Goal: Transaction & Acquisition: Purchase product/service

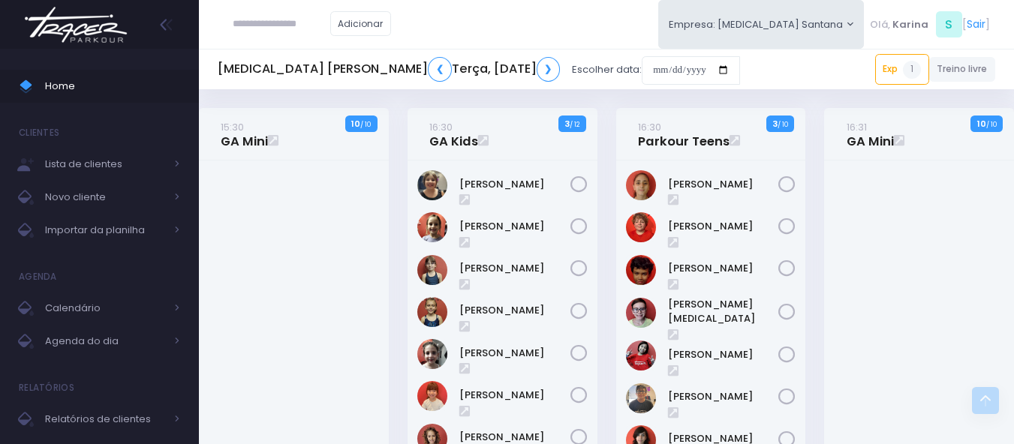
click at [293, 26] on input "text" at bounding box center [282, 24] width 98 height 29
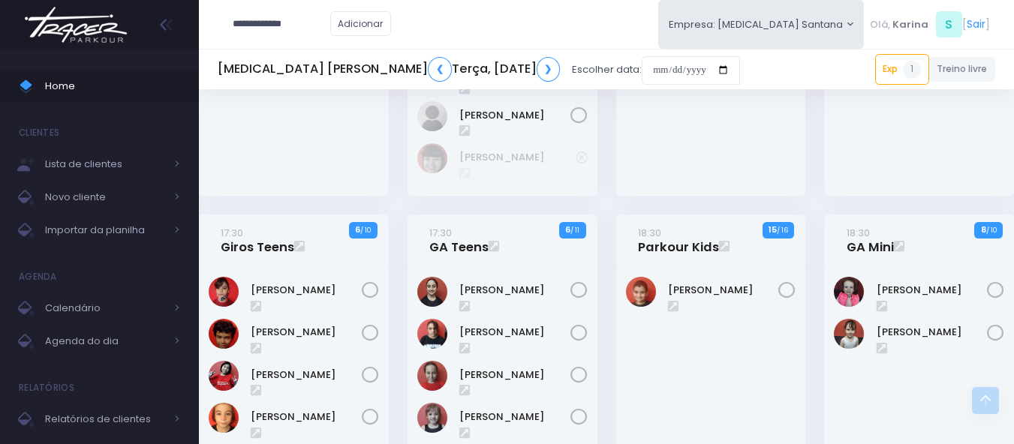
click at [278, 23] on input "**********" at bounding box center [282, 24] width 98 height 29
click at [298, 56] on link "Isabela Gerhardt Covolo" at bounding box center [304, 51] width 85 height 15
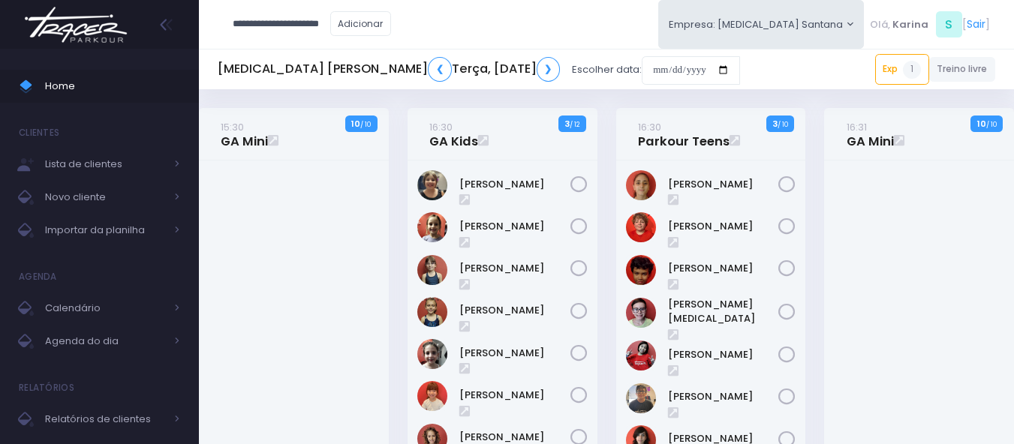
type input "**********"
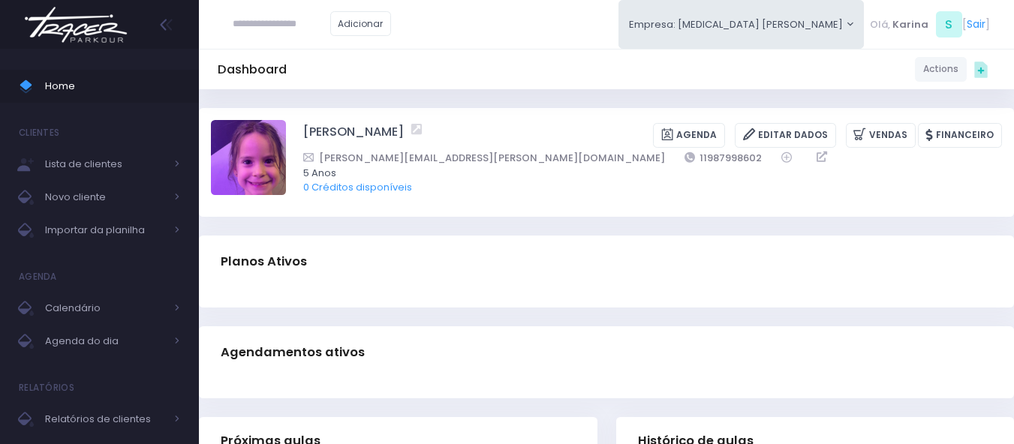
click at [96, 41] on img at bounding box center [76, 24] width 114 height 53
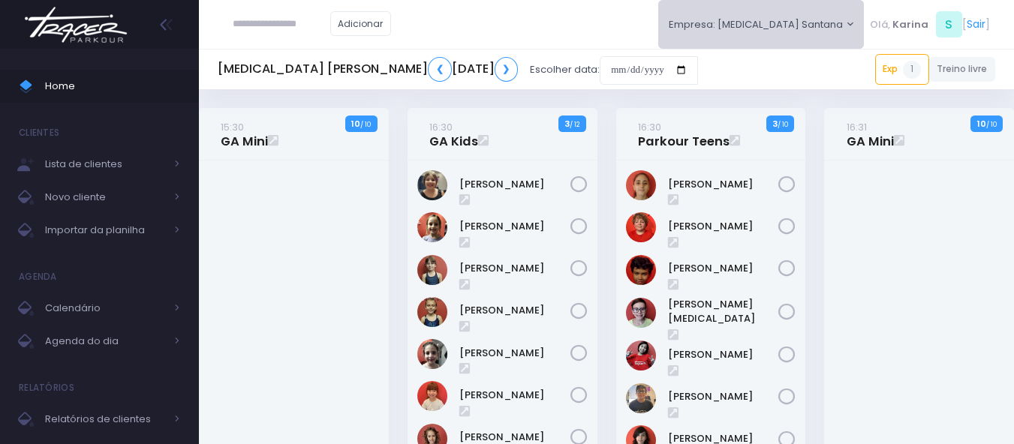
click at [798, 16] on button "Empresa: [MEDICAL_DATA] Santana" at bounding box center [761, 24] width 206 height 49
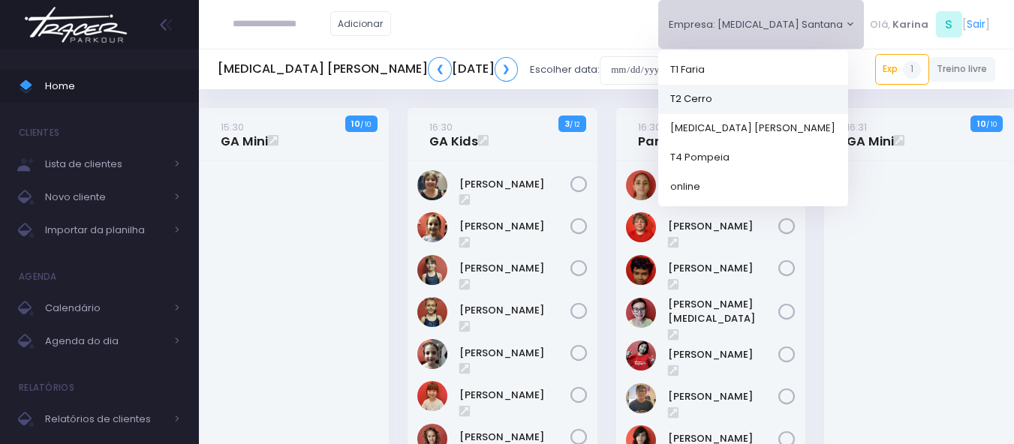
click at [769, 96] on link "T2 Cerro" at bounding box center [753, 98] width 190 height 29
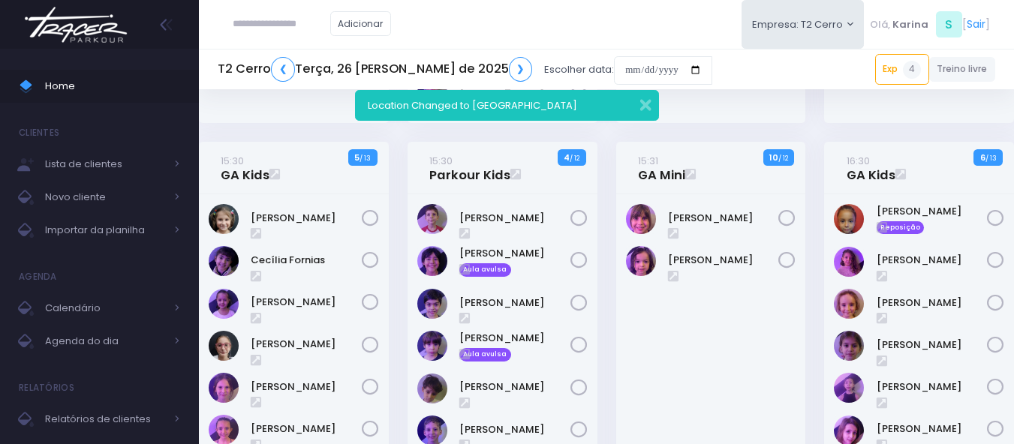
scroll to position [525, 0]
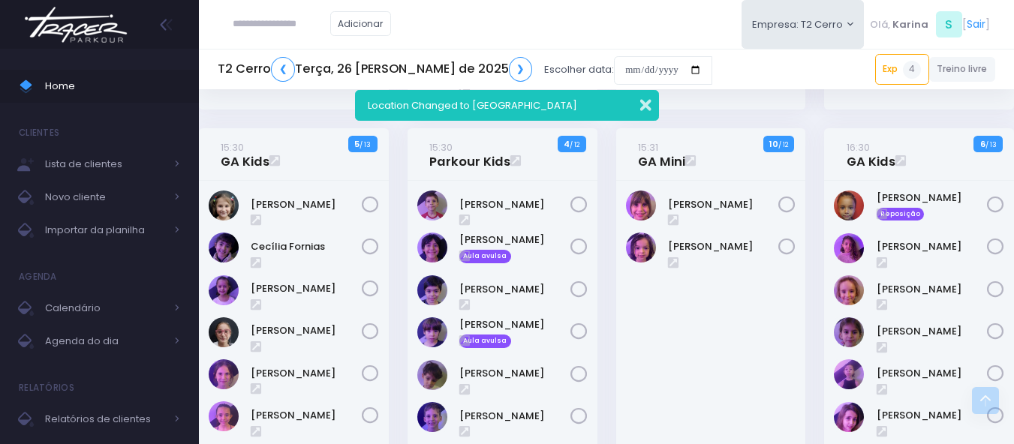
click at [645, 107] on button "button" at bounding box center [636, 103] width 30 height 17
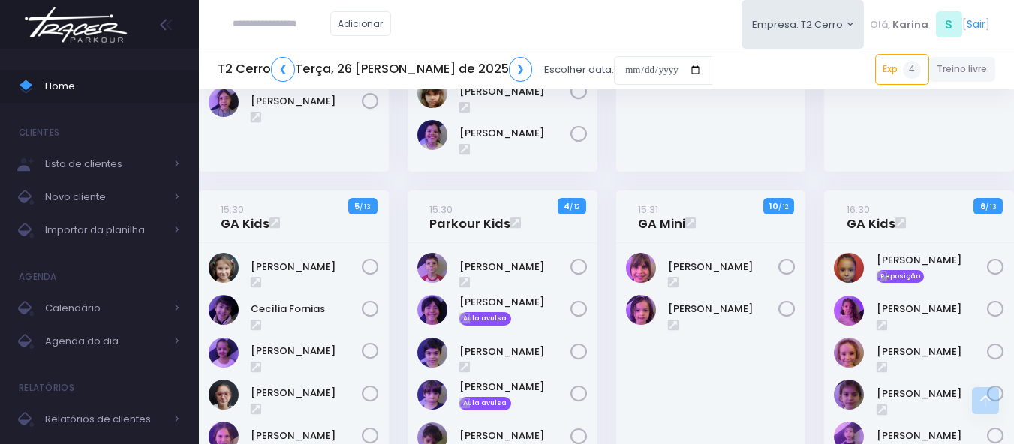
scroll to position [450, 0]
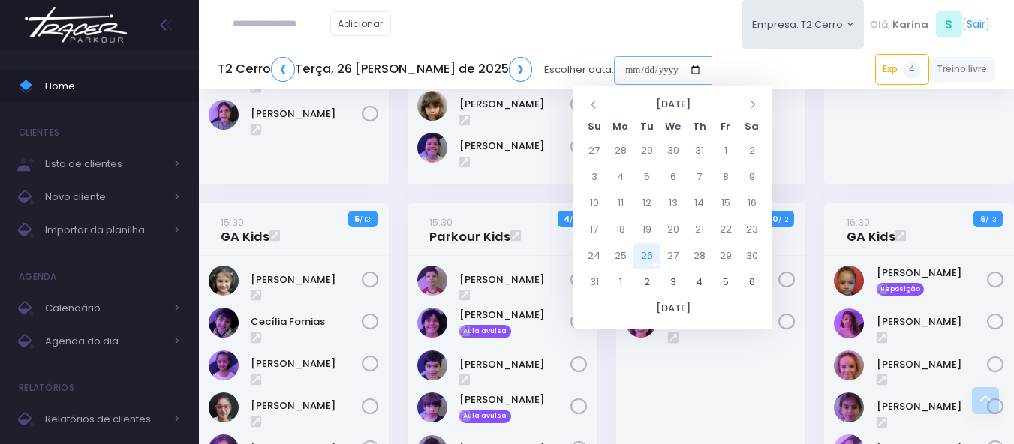
click at [630, 68] on input "date" at bounding box center [663, 70] width 98 height 29
click at [703, 247] on td "28" at bounding box center [699, 256] width 26 height 26
type input "**********"
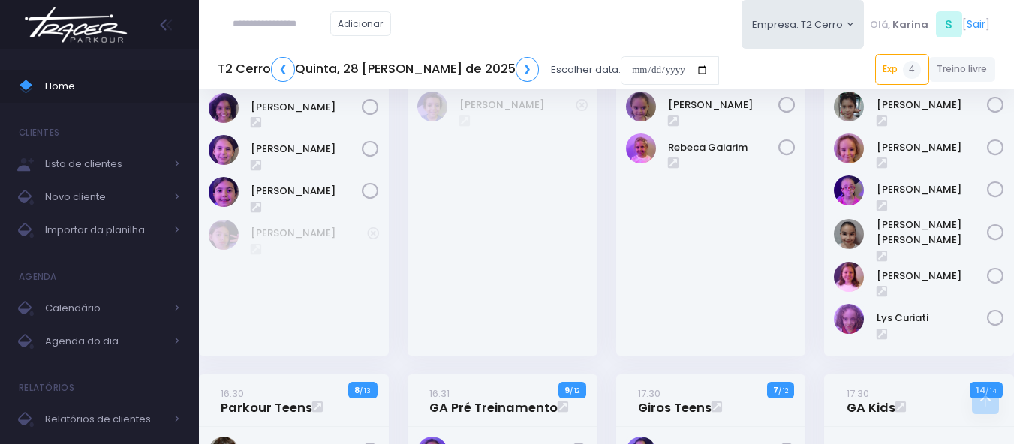
scroll to position [900, 0]
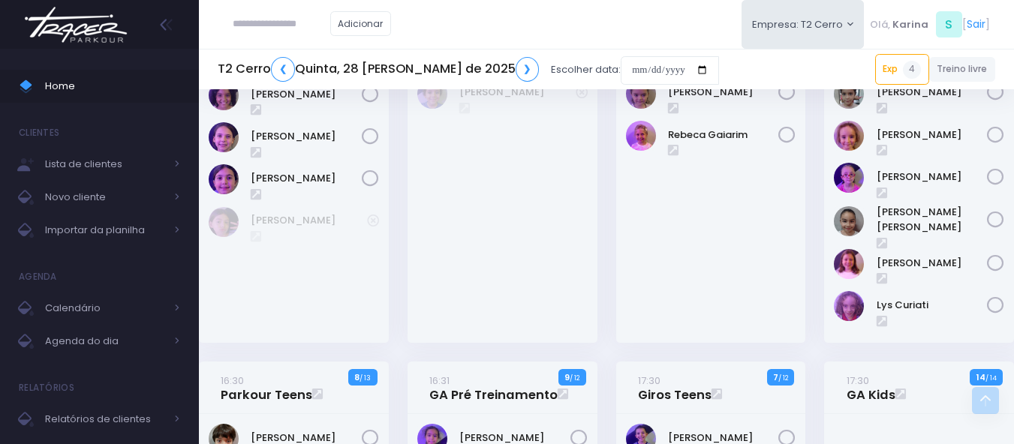
click at [71, 21] on img at bounding box center [76, 24] width 114 height 53
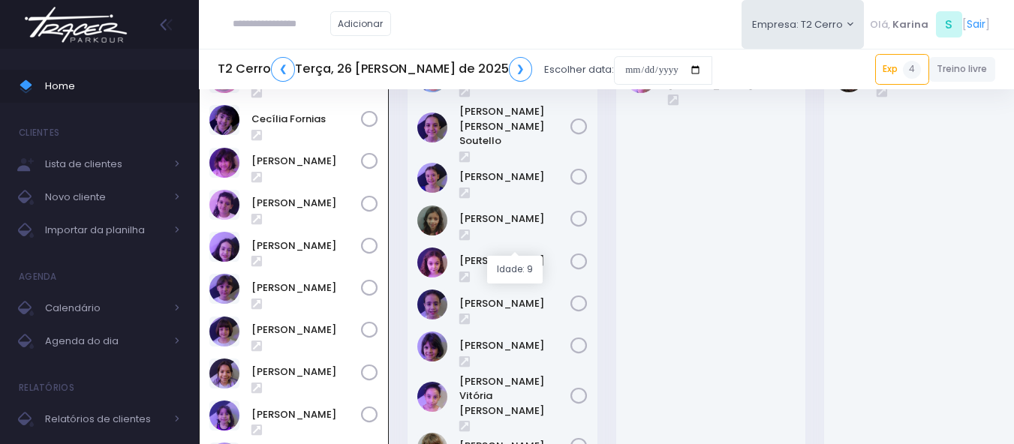
scroll to position [108, 0]
click at [293, 121] on link "Cecília Fornias" at bounding box center [306, 119] width 110 height 15
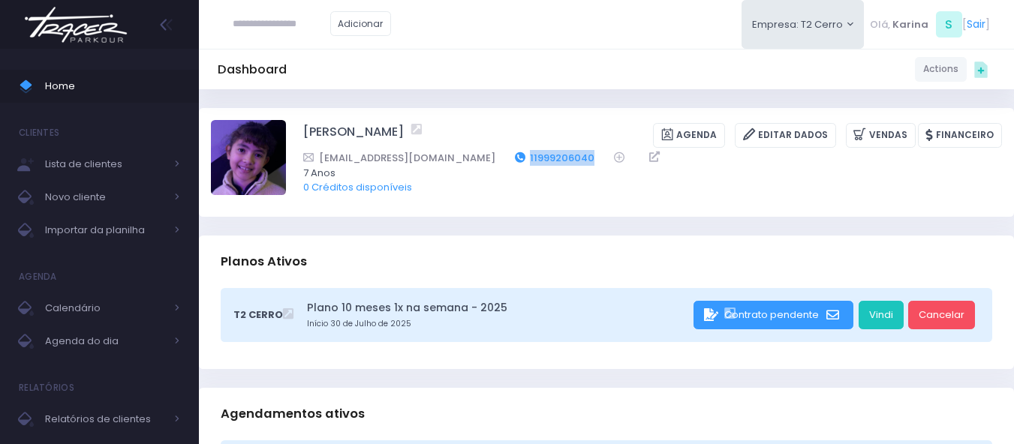
drag, startPoint x: 544, startPoint y: 156, endPoint x: 465, endPoint y: 164, distance: 79.1
click at [465, 164] on div "[EMAIL_ADDRESS][DOMAIN_NAME] 11999206040" at bounding box center [642, 158] width 679 height 16
copy div "11999206040"
click at [62, 23] on img at bounding box center [76, 24] width 114 height 53
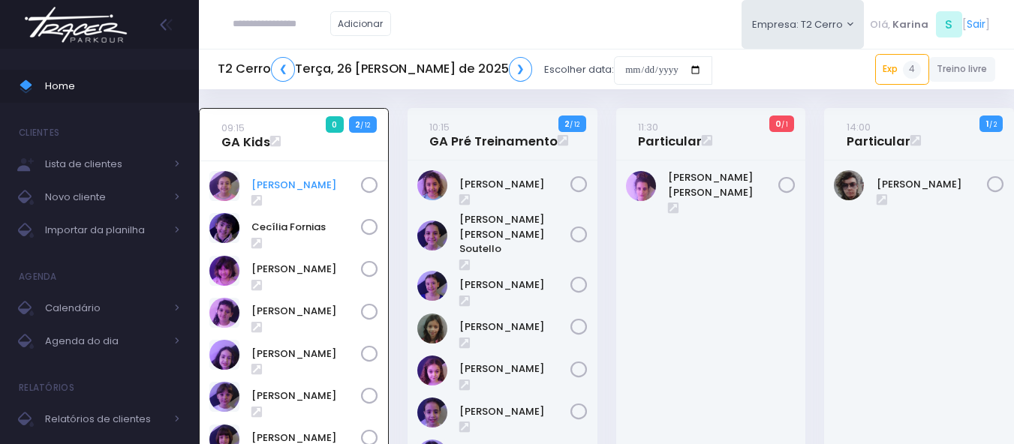
scroll to position [108, 0]
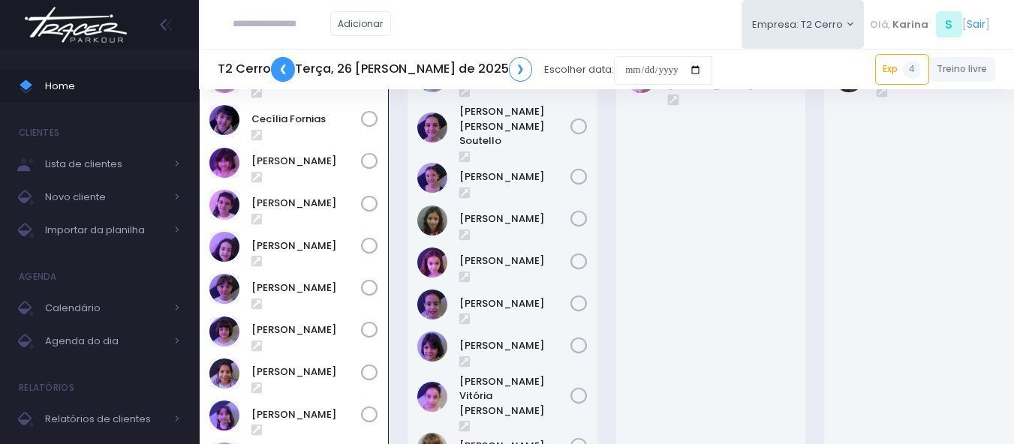
click at [285, 68] on link "❮" at bounding box center [283, 69] width 24 height 25
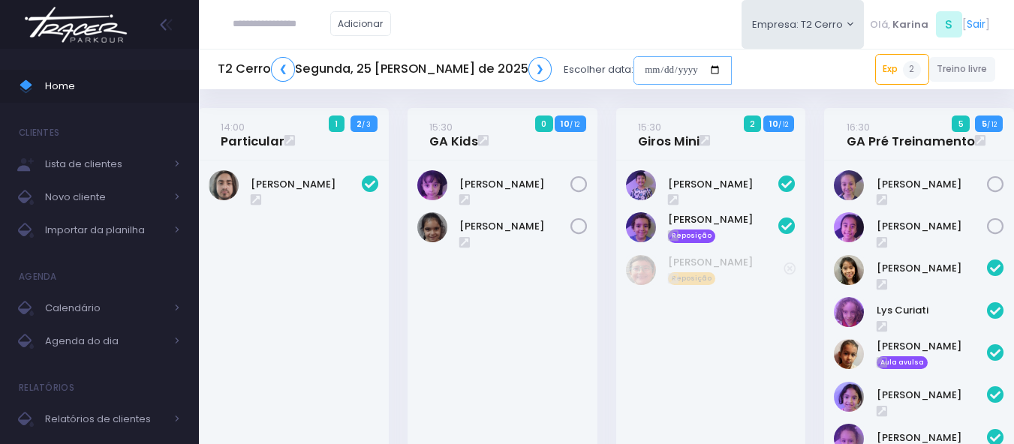
click at [648, 66] on input "date" at bounding box center [682, 70] width 98 height 29
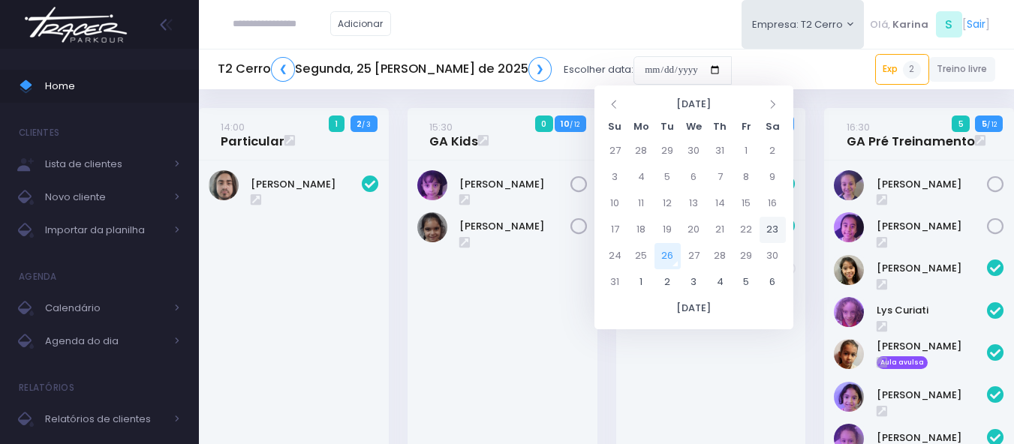
click at [778, 230] on td "23" at bounding box center [772, 230] width 26 height 26
type input "**********"
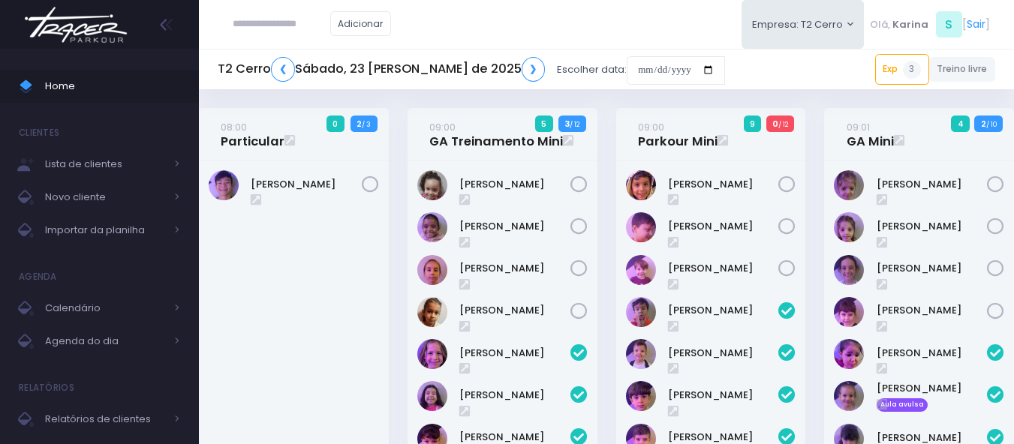
click at [106, 29] on img at bounding box center [76, 24] width 114 height 53
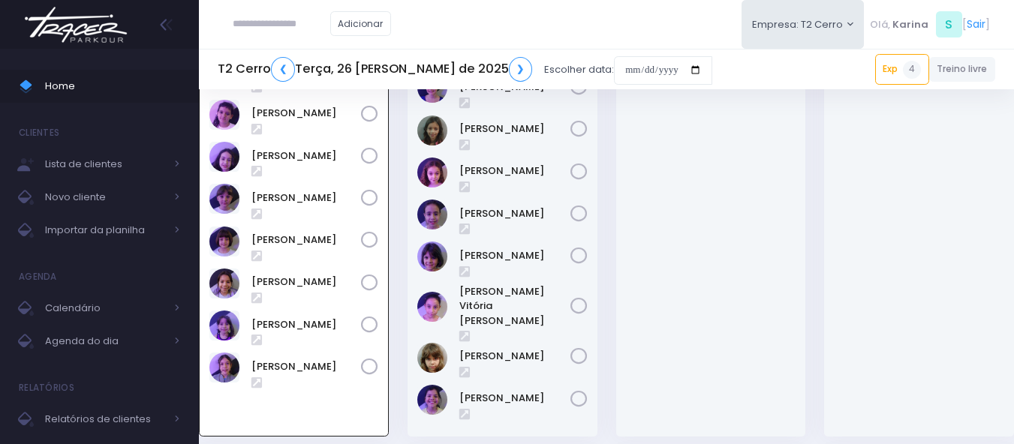
scroll to position [108, 0]
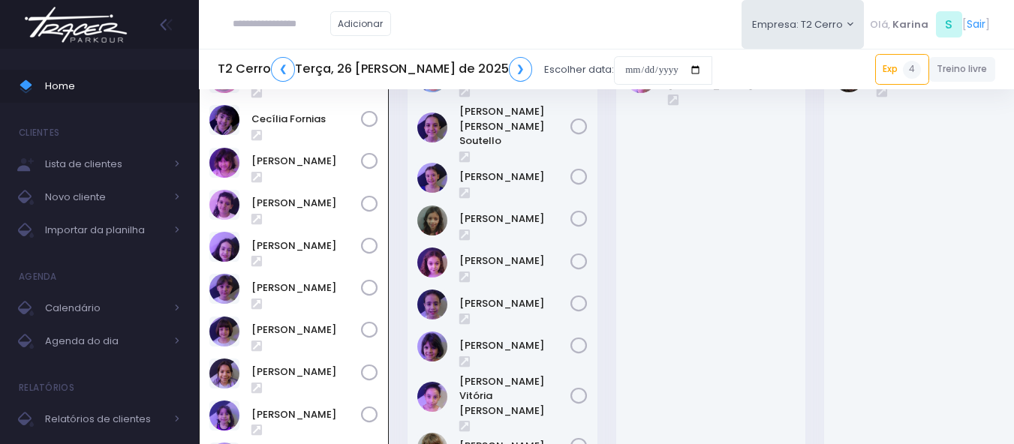
click at [53, 28] on img at bounding box center [76, 24] width 114 height 53
click at [546, 34] on div "Adicionar Empresa: T2 Cerro T1 Faria T2 Cerro T3 Santana T4 Pompeia" at bounding box center [606, 24] width 815 height 49
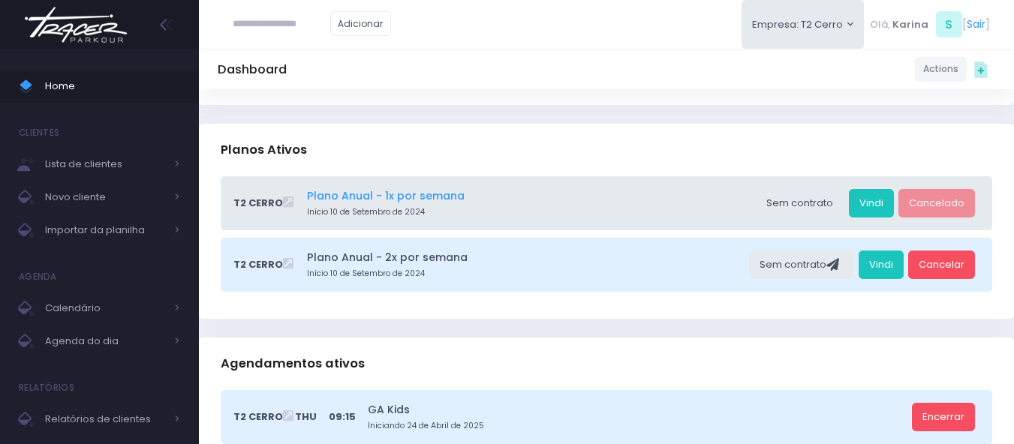
scroll to position [150, 0]
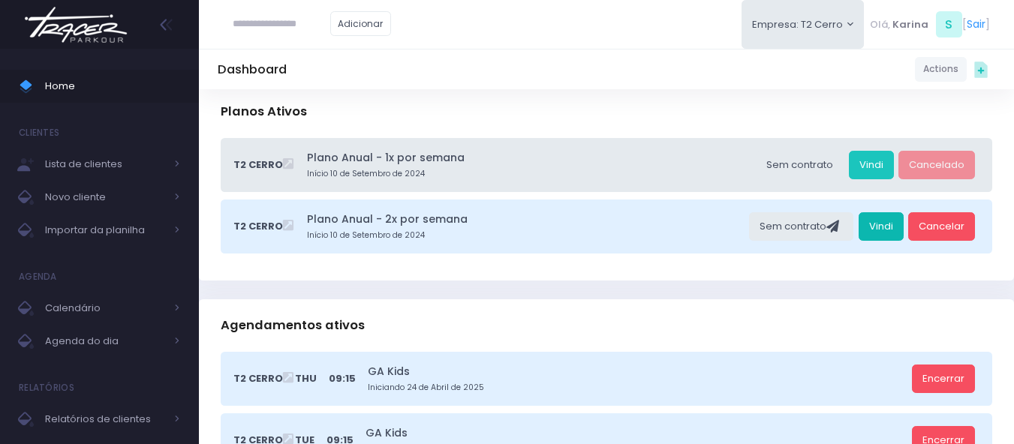
click at [885, 224] on link "Vindi" at bounding box center [880, 226] width 45 height 29
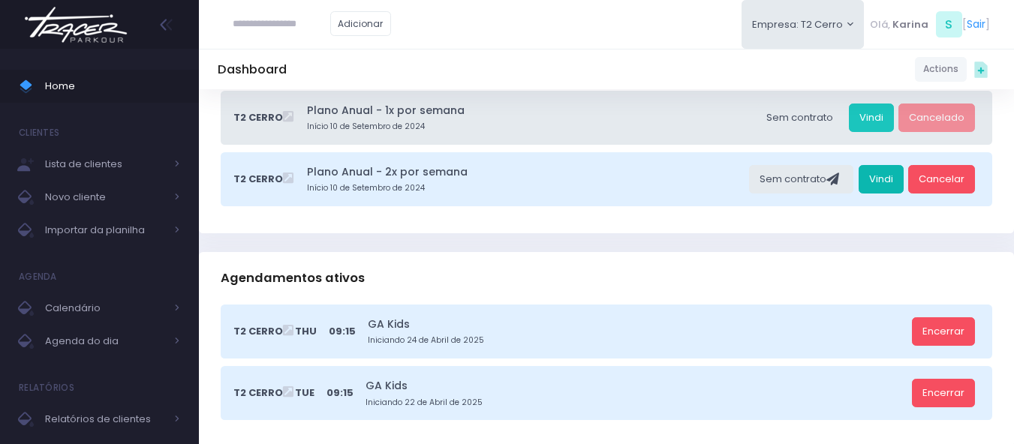
scroll to position [225, 0]
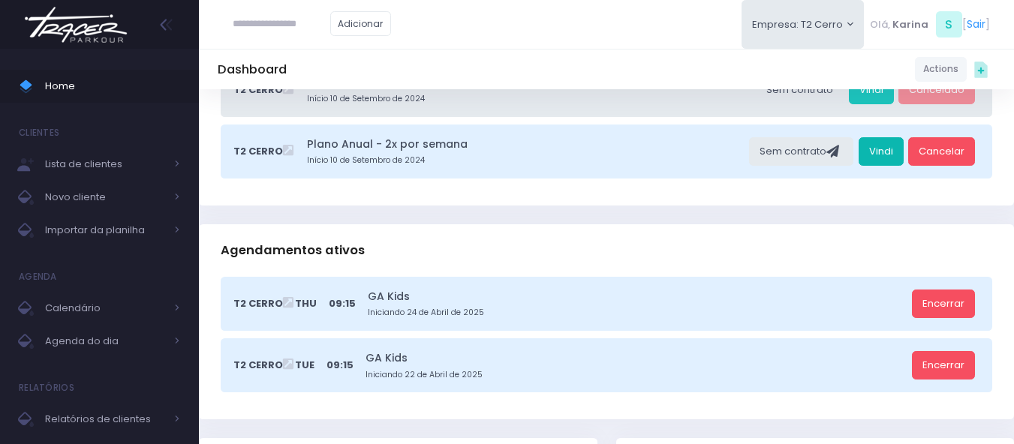
click at [891, 154] on link "Vindi" at bounding box center [880, 151] width 45 height 29
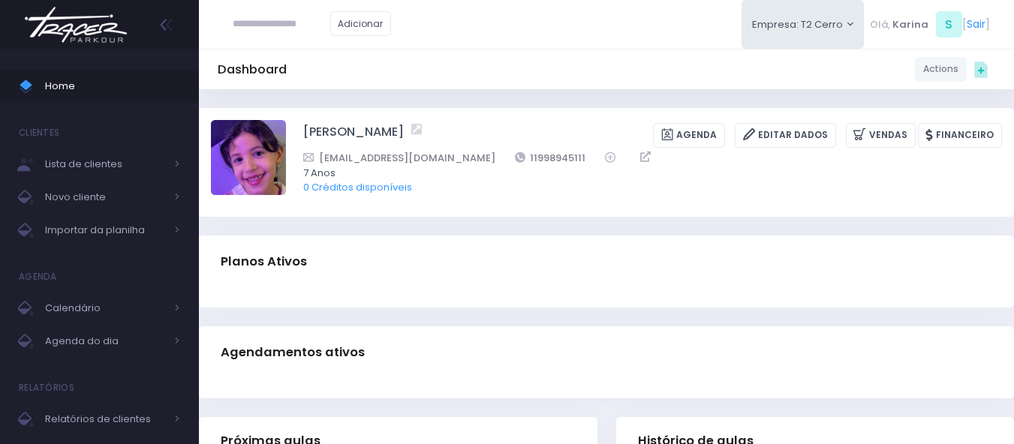
drag, startPoint x: 523, startPoint y: 41, endPoint x: 272, endPoint y: 2, distance: 253.7
click at [513, 41] on div "Adicionar Empresa: T2 Cerro T1 Faria T2 Cerro T3 Santana T4 Pompeia" at bounding box center [606, 24] width 815 height 49
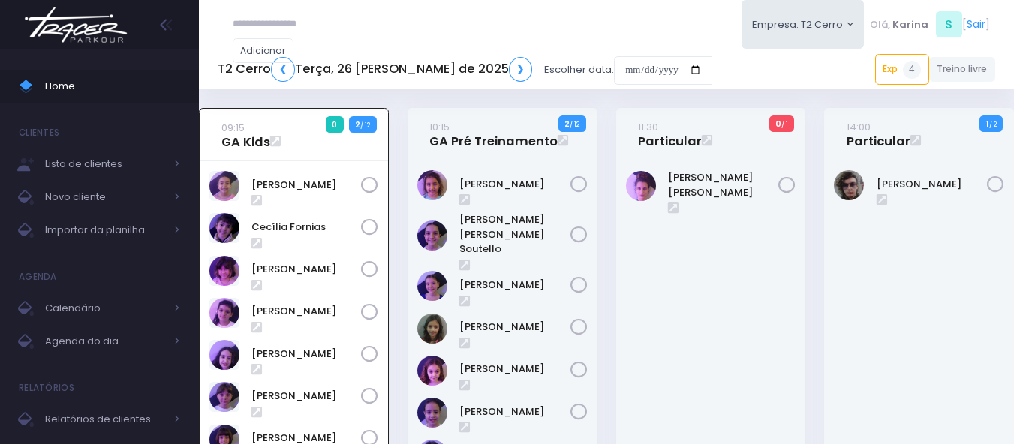
scroll to position [108, 0]
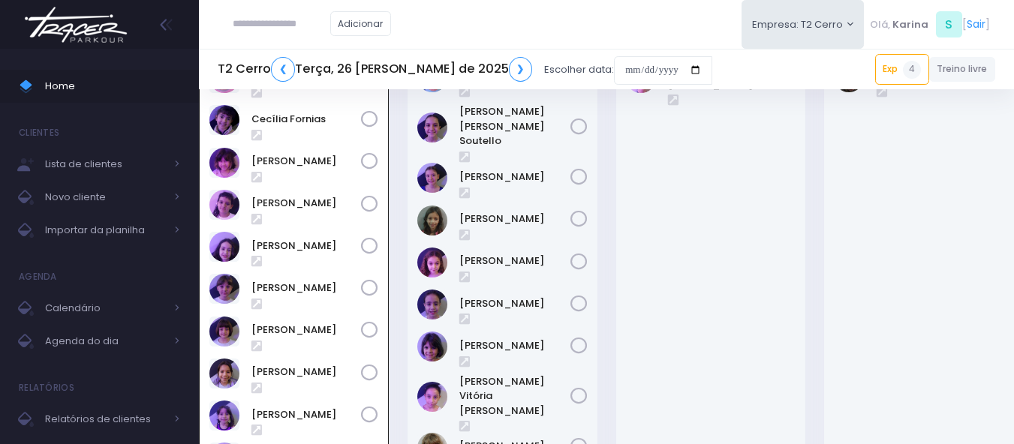
click at [546, 33] on div "Adicionar Empresa: T2 Cerro T1 Faria T2 Cerro T3 Santana T4 Pompeia" at bounding box center [606, 24] width 815 height 49
click at [515, 32] on div "Adicionar Empresa: T2 Cerro T1 Faria T2 Cerro T3 Santana T4 Pompeia" at bounding box center [606, 24] width 815 height 49
click at [516, 32] on div "Adicionar Empresa: T2 Cerro T1 Faria T2 Cerro T3 Santana T4 Pompeia" at bounding box center [606, 24] width 815 height 49
click at [506, 33] on div "Adicionar Empresa: T2 Cerro T1 Faria T2 Cerro T3 Santana T4 Pompeia" at bounding box center [606, 24] width 815 height 49
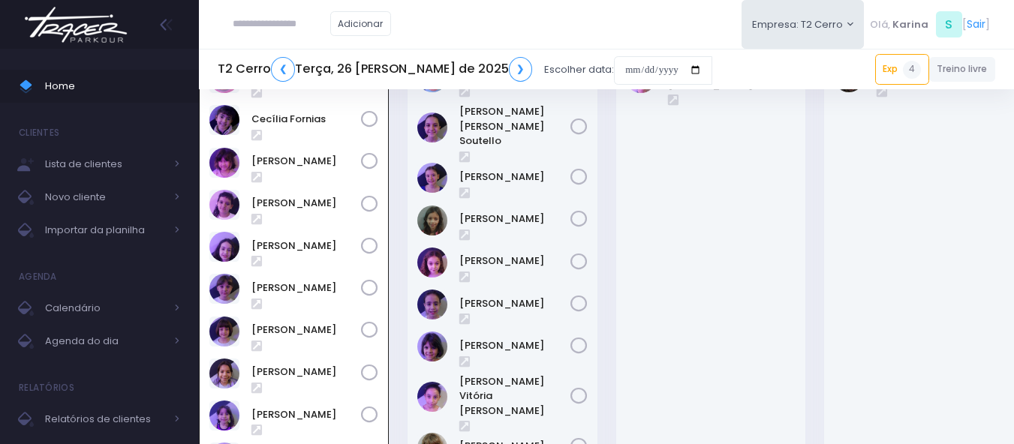
click at [506, 33] on div "Adicionar Empresa: T2 Cerro T1 Faria T2 Cerro T3 Santana T4 Pompeia" at bounding box center [606, 24] width 815 height 49
click at [691, 227] on div "Maria Laura" at bounding box center [711, 290] width 190 height 474
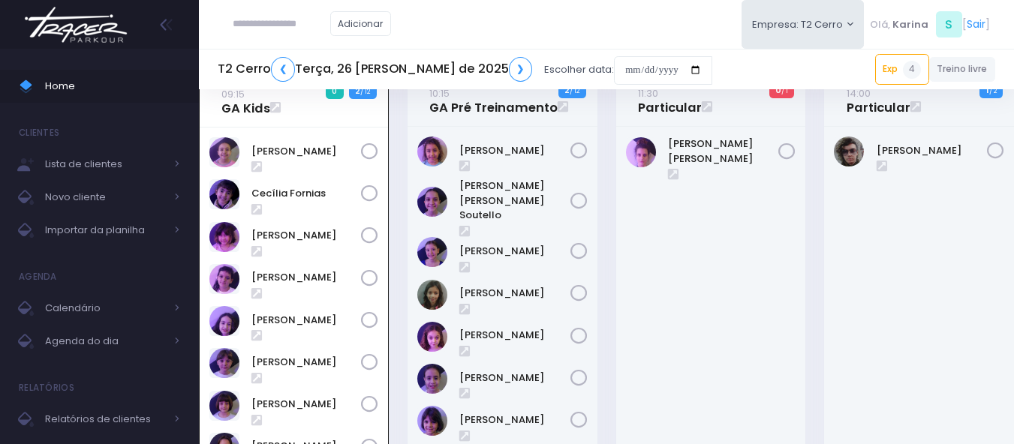
scroll to position [0, 0]
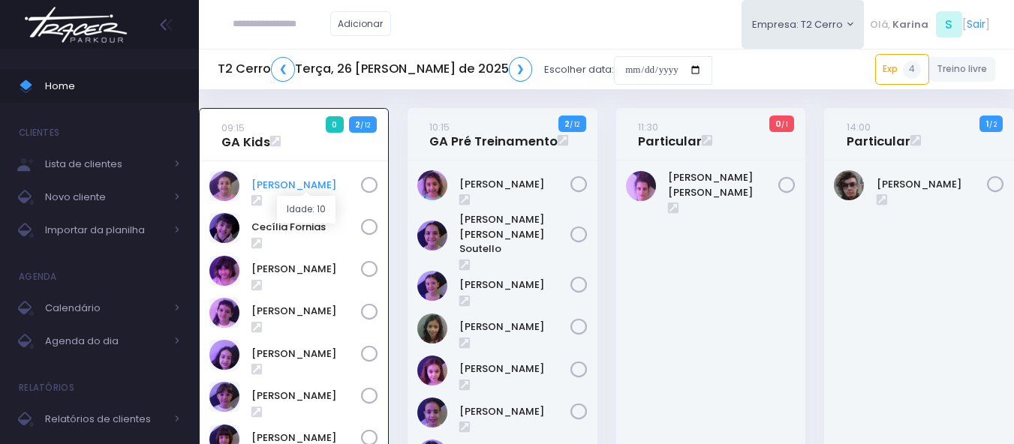
click at [310, 184] on link "Beatriz Cogo" at bounding box center [306, 185] width 110 height 15
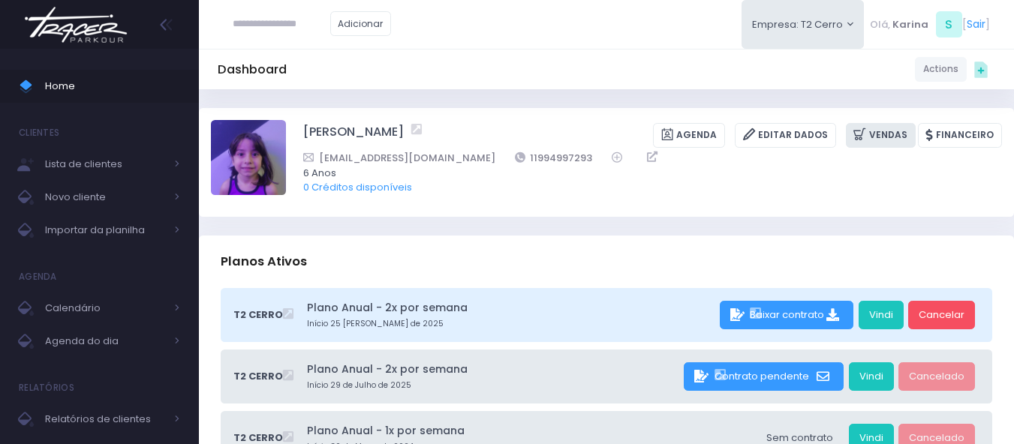
click at [900, 134] on link "Vendas" at bounding box center [881, 135] width 70 height 25
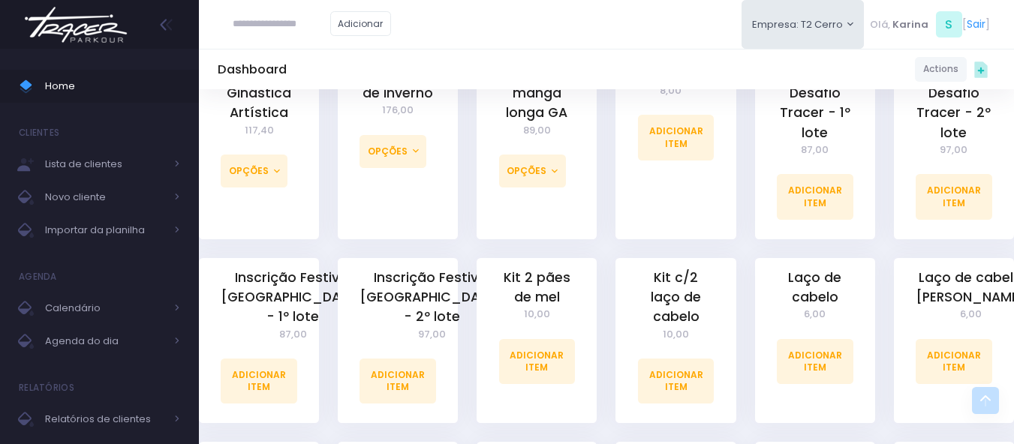
scroll to position [1050, 0]
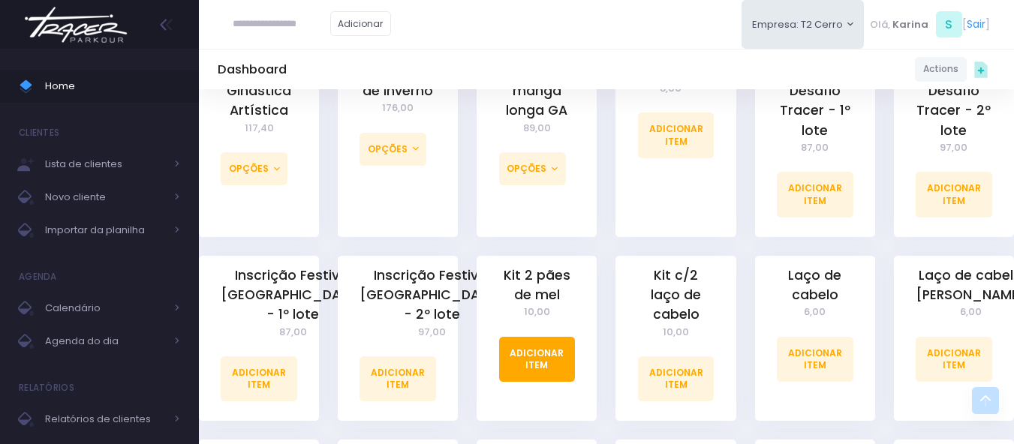
click at [530, 337] on link "Adicionar Item" at bounding box center [537, 359] width 77 height 45
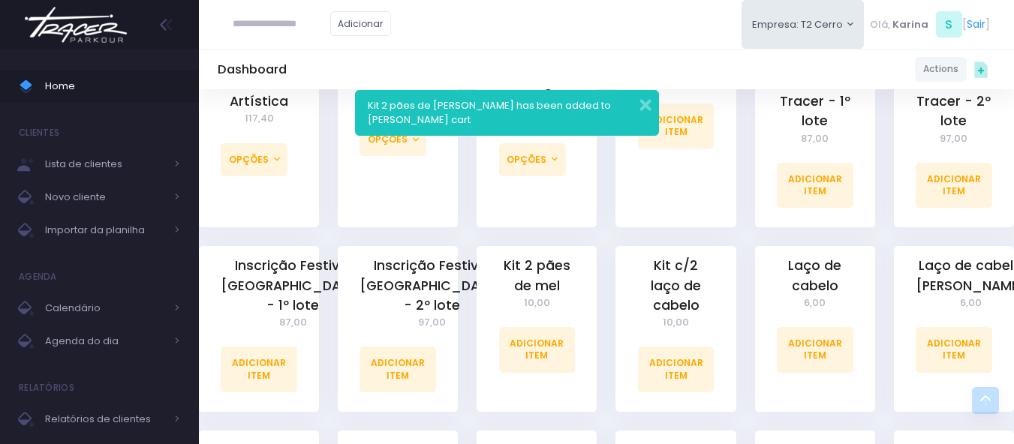
scroll to position [1201, 0]
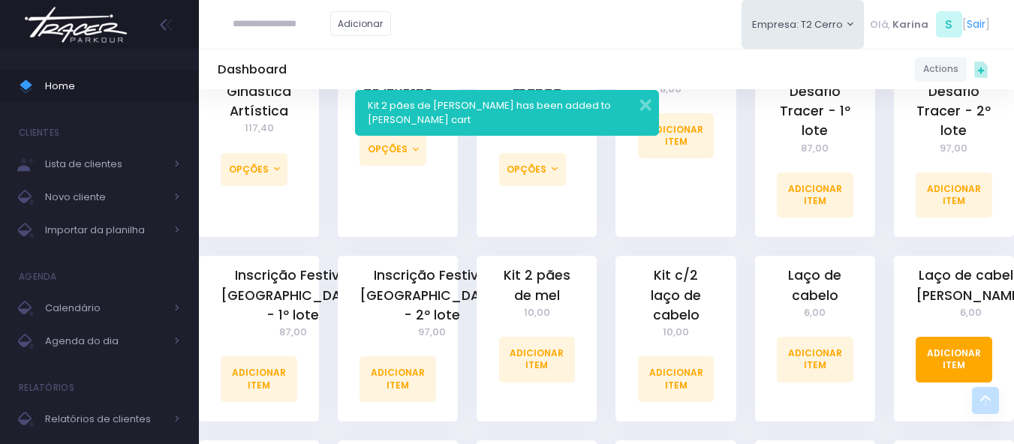
click at [954, 353] on link "Adicionar Item" at bounding box center [953, 359] width 77 height 45
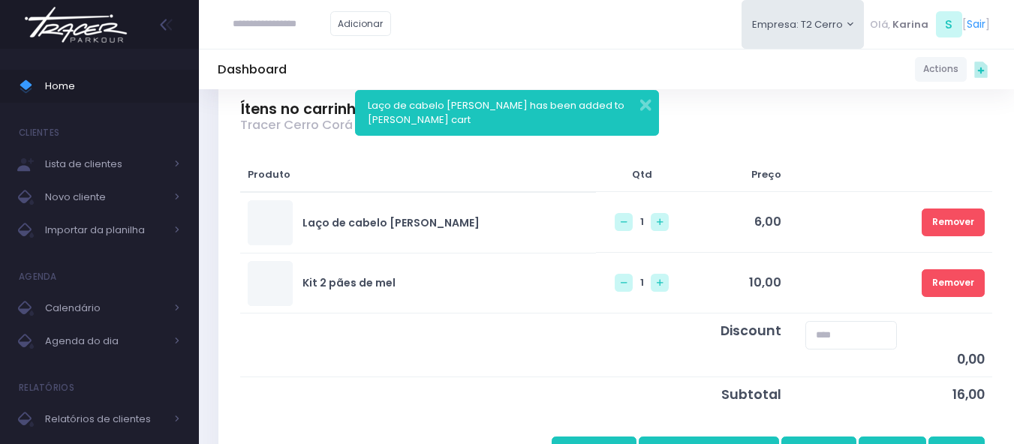
scroll to position [225, 0]
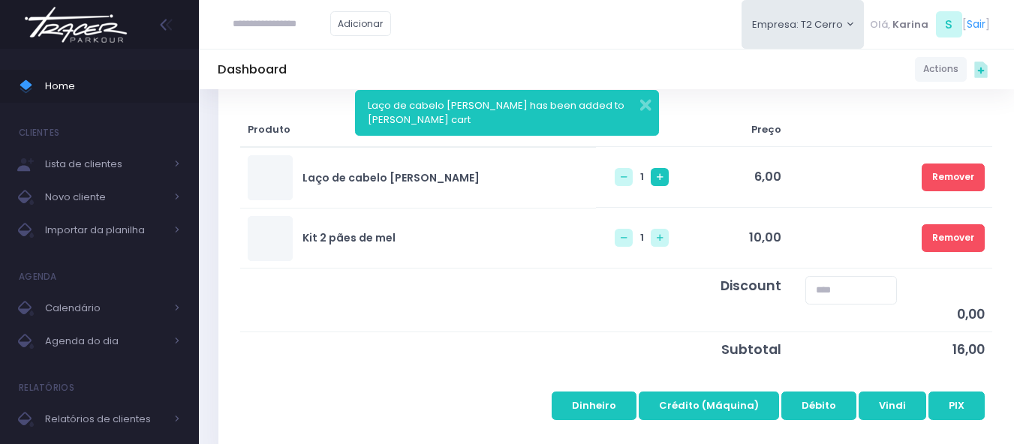
click at [657, 178] on icon at bounding box center [660, 177] width 6 height 6
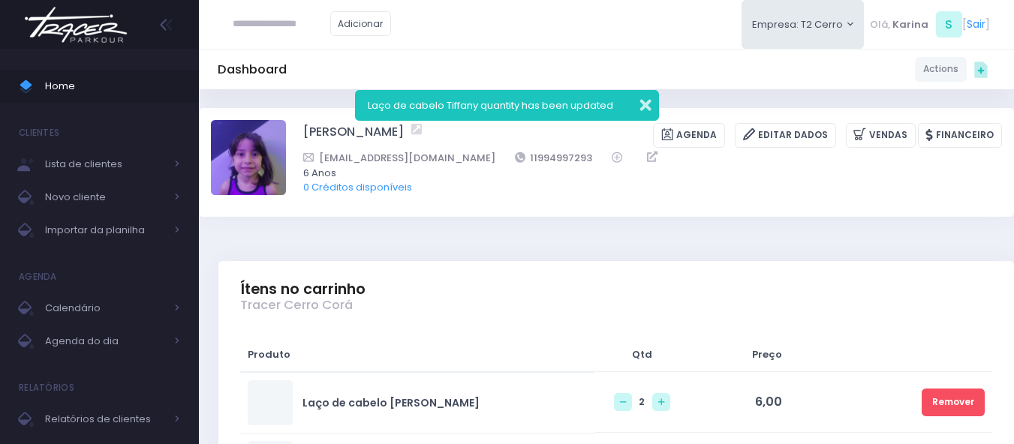
click at [639, 99] on button "button" at bounding box center [636, 103] width 30 height 17
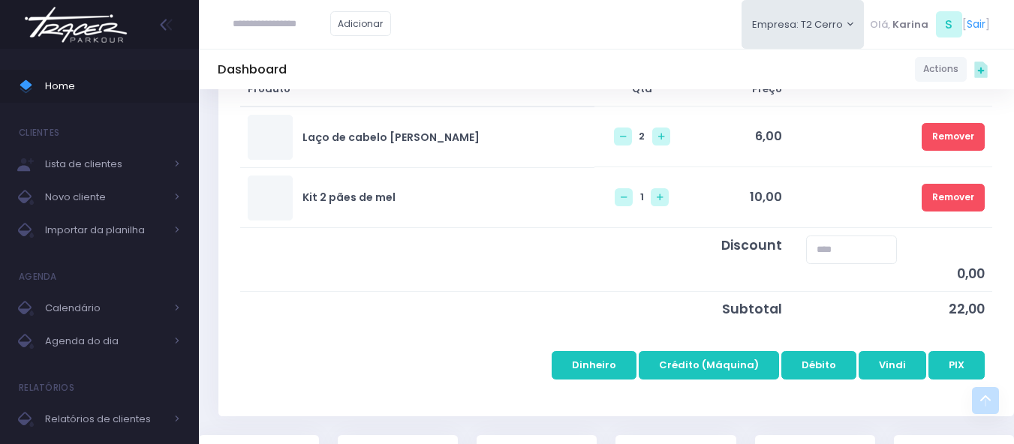
scroll to position [300, 0]
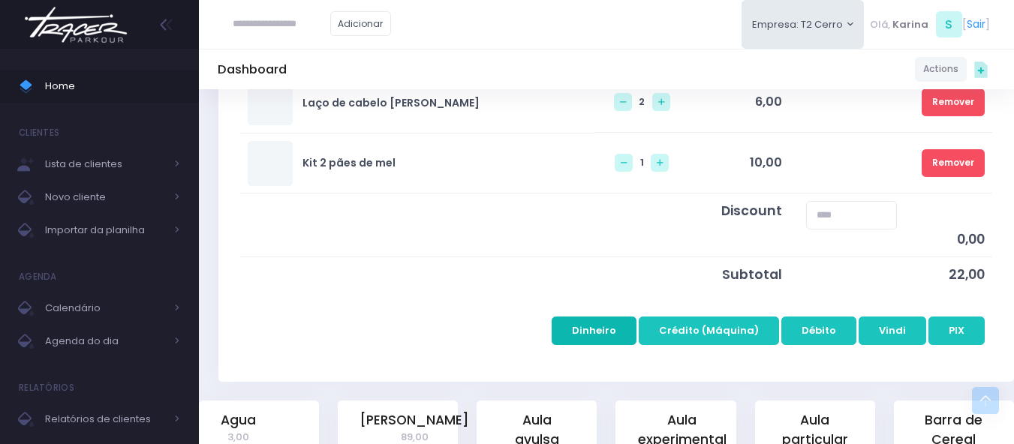
click at [606, 325] on button "Dinheiro" at bounding box center [593, 331] width 85 height 29
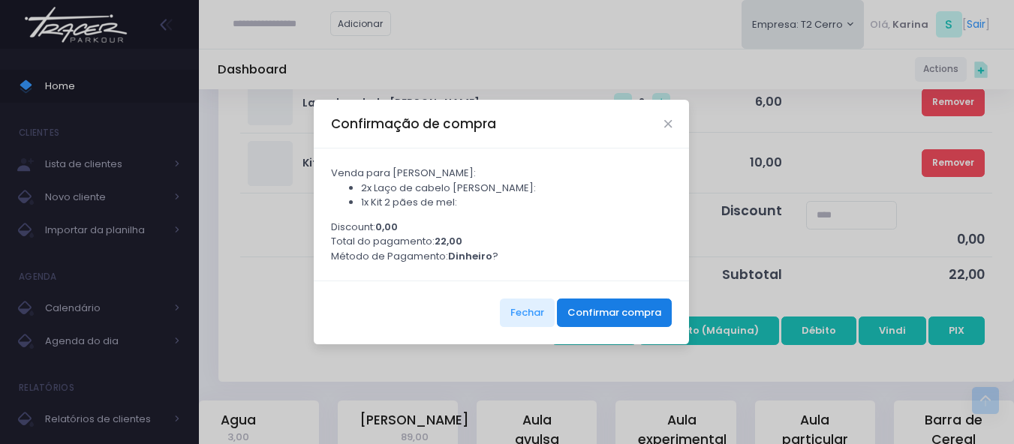
click at [616, 312] on button "Confirmar compra" at bounding box center [614, 313] width 115 height 29
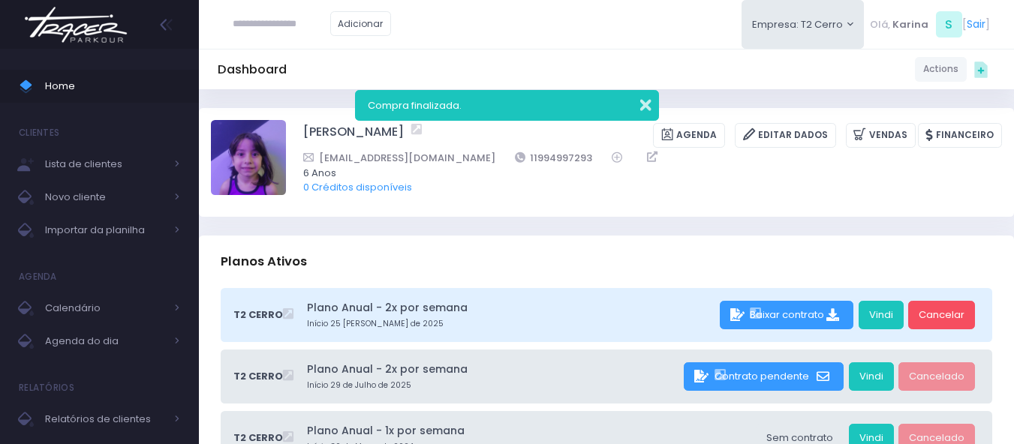
click at [641, 98] on button "button" at bounding box center [636, 103] width 30 height 17
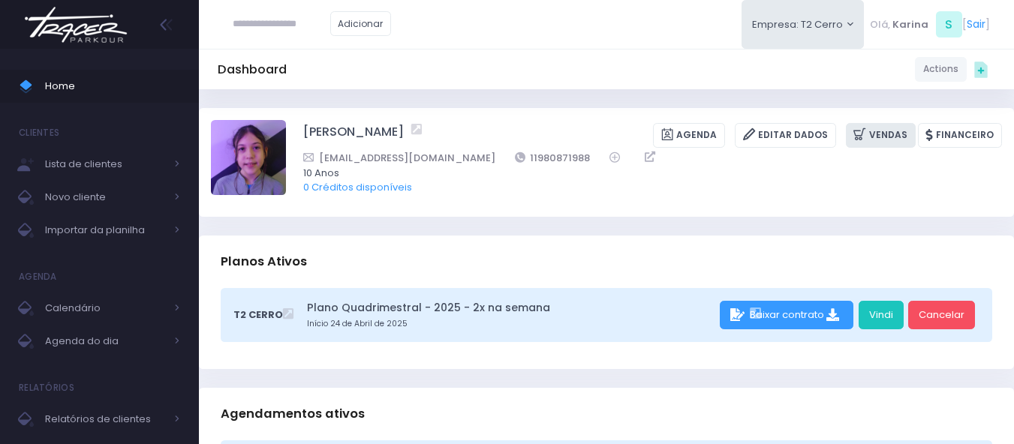
click at [888, 128] on link "Vendas" at bounding box center [881, 135] width 70 height 25
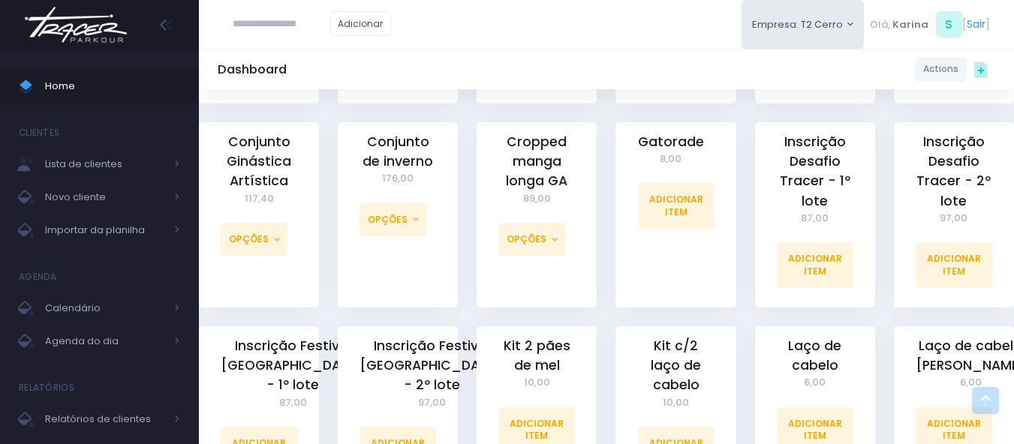
scroll to position [1050, 0]
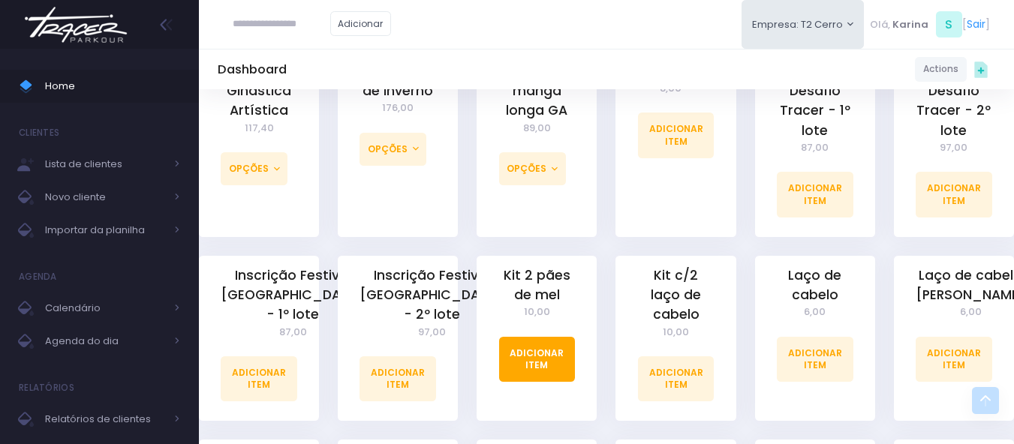
click at [536, 344] on link "Adicionar Item" at bounding box center [537, 359] width 77 height 45
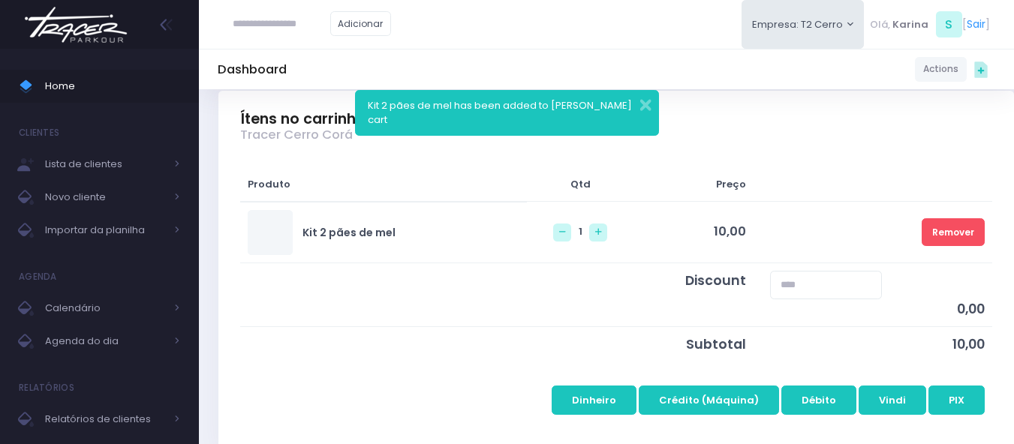
scroll to position [225, 0]
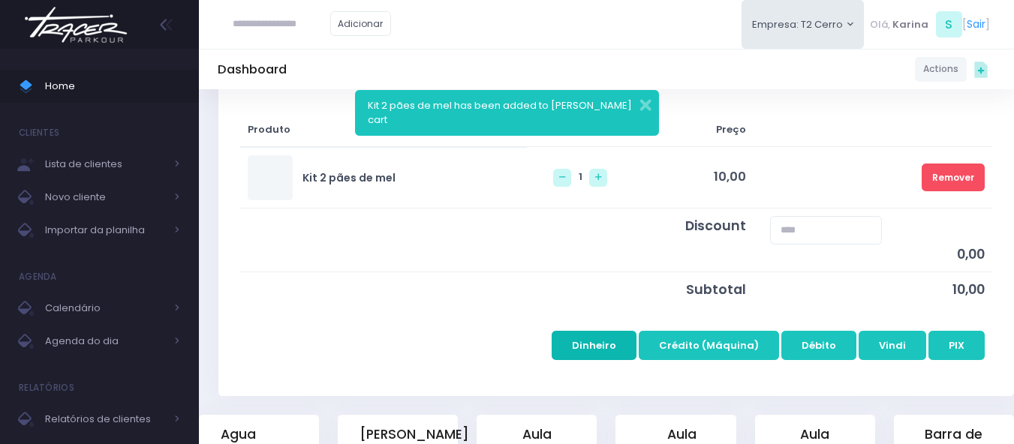
click at [623, 337] on button "Dinheiro" at bounding box center [593, 345] width 85 height 29
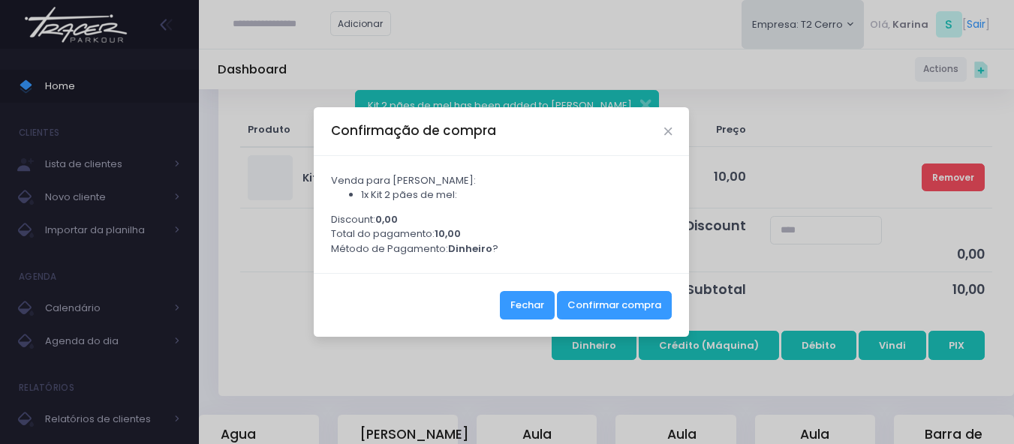
click at [524, 310] on button "Fechar" at bounding box center [527, 305] width 55 height 29
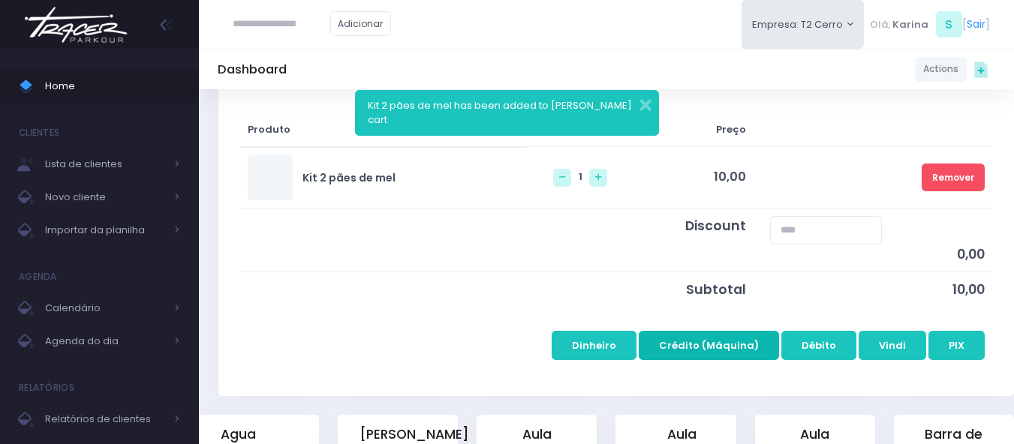
click at [735, 350] on button "Crédito (Máquina)" at bounding box center [709, 345] width 140 height 29
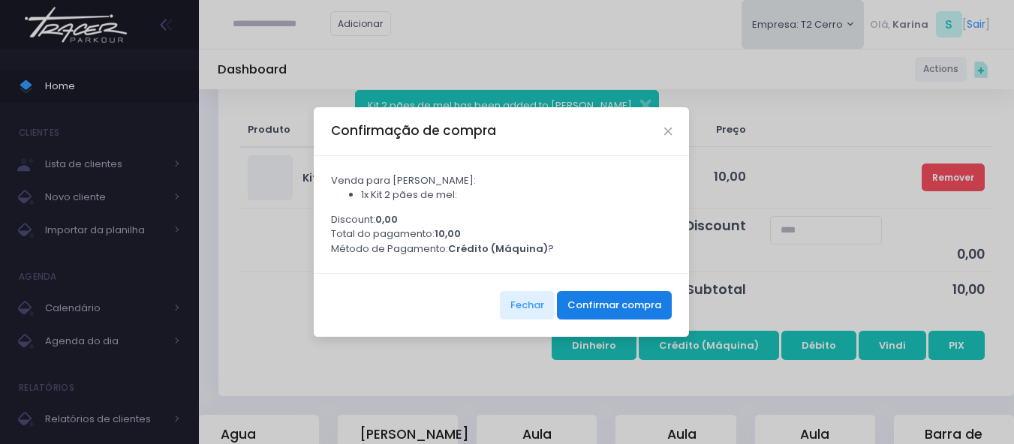
click at [609, 313] on button "Confirmar compra" at bounding box center [614, 305] width 115 height 29
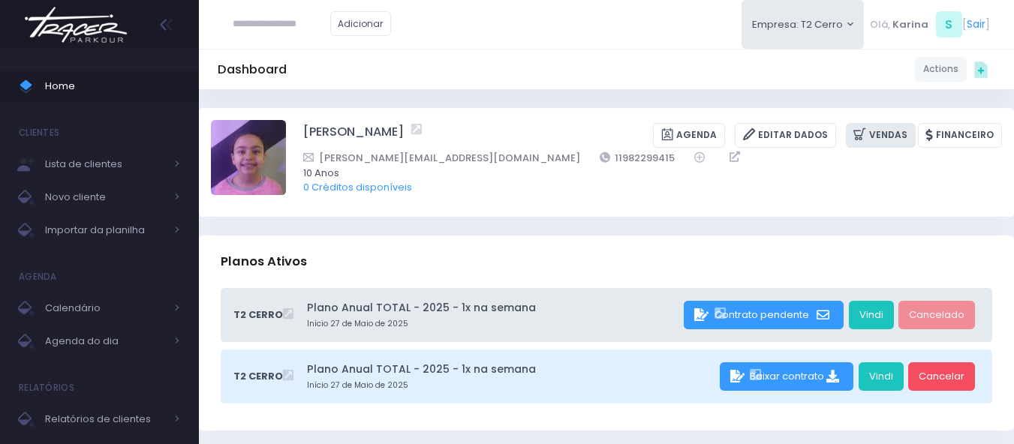
click at [882, 134] on link "Vendas" at bounding box center [881, 135] width 70 height 25
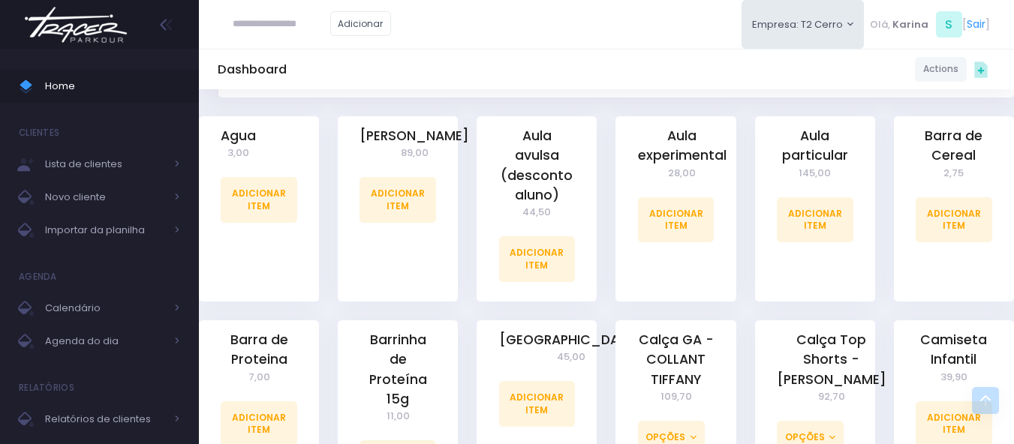
scroll to position [375, 0]
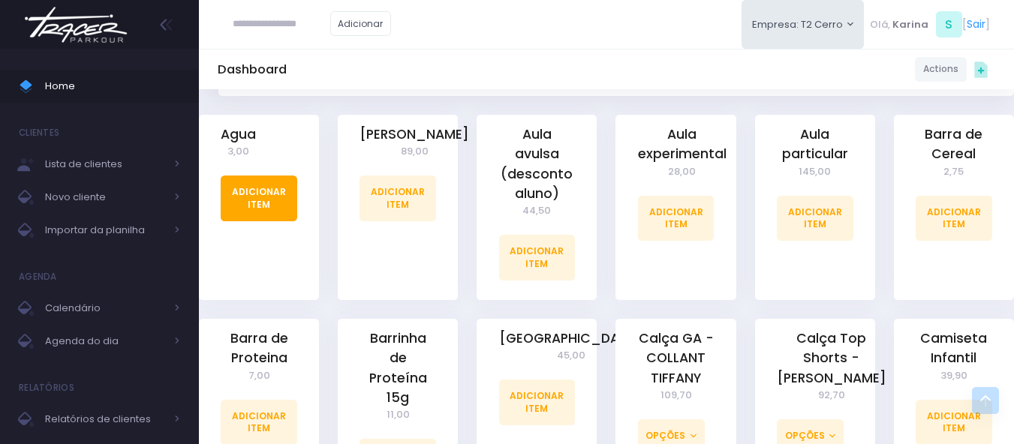
click at [283, 202] on link "Adicionar Item" at bounding box center [259, 198] width 77 height 45
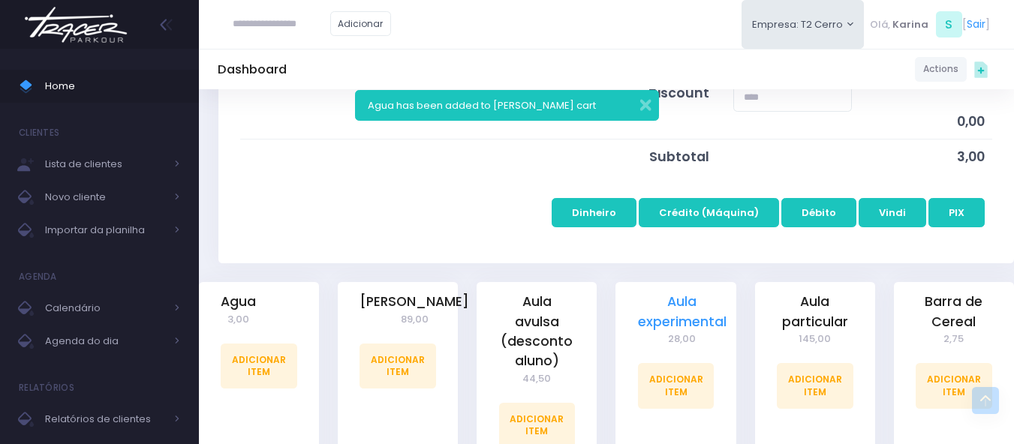
scroll to position [525, 0]
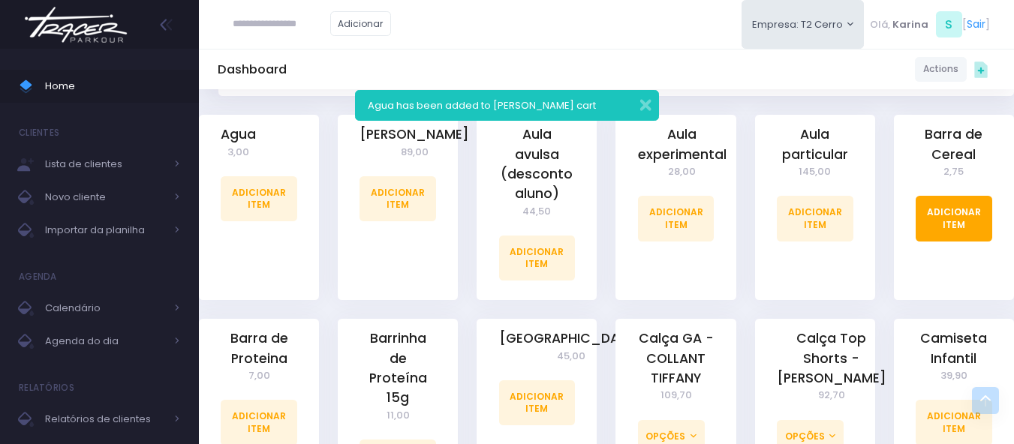
click at [945, 216] on link "Adicionar Item" at bounding box center [953, 218] width 77 height 45
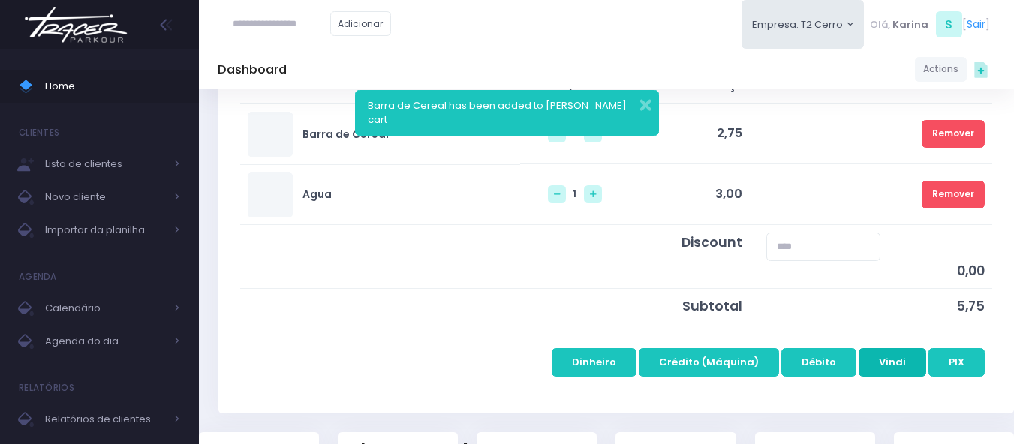
scroll to position [300, 0]
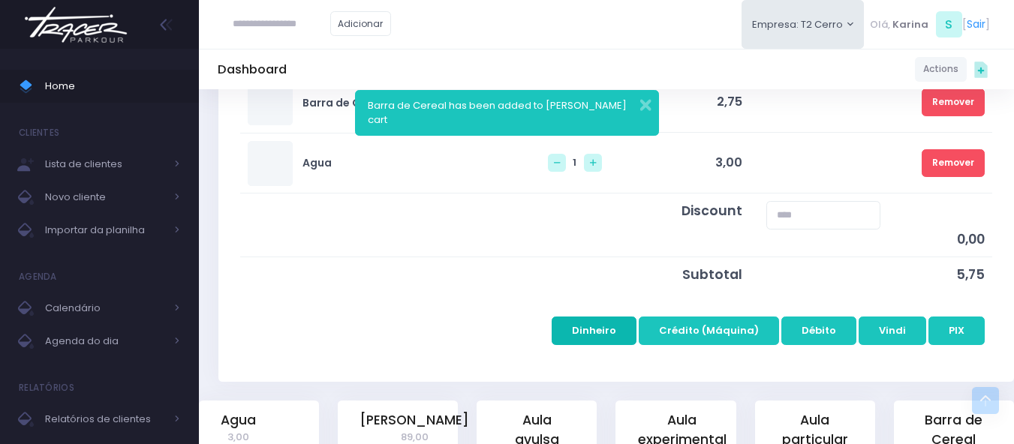
click at [598, 334] on button "Dinheiro" at bounding box center [593, 331] width 85 height 29
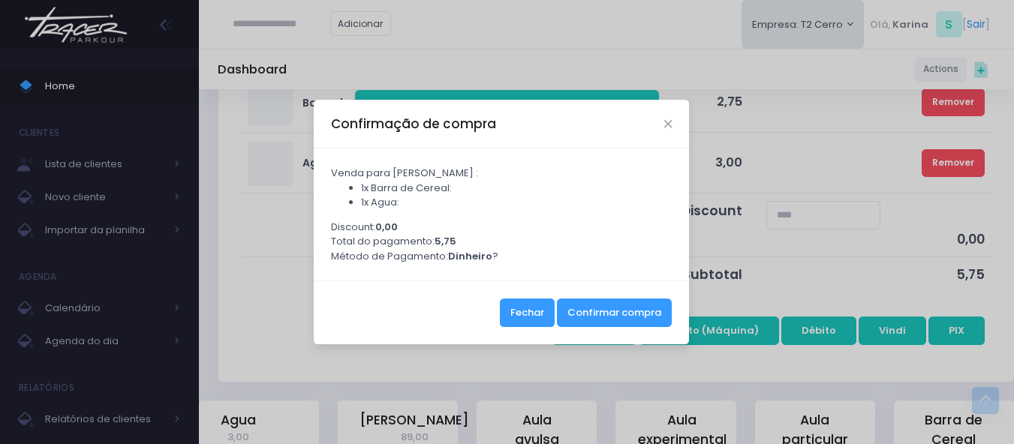
click at [525, 311] on button "Fechar" at bounding box center [527, 313] width 55 height 29
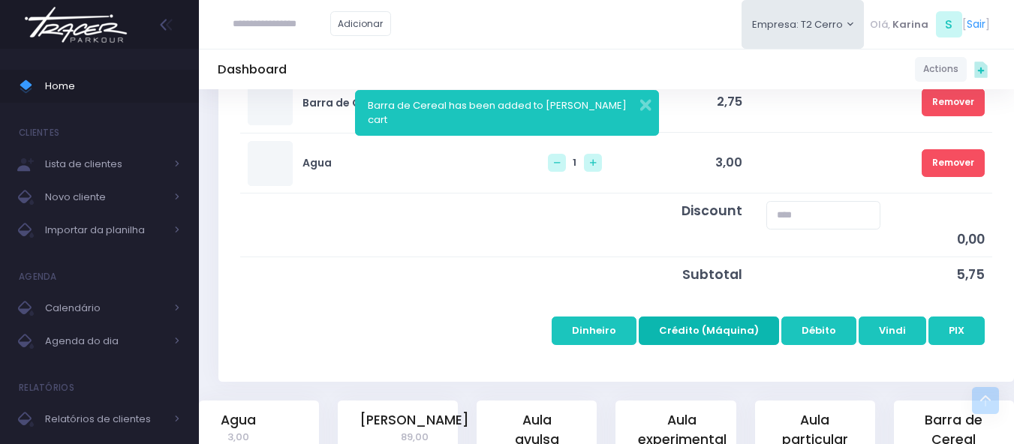
click at [739, 328] on button "Crédito (Máquina)" at bounding box center [709, 331] width 140 height 29
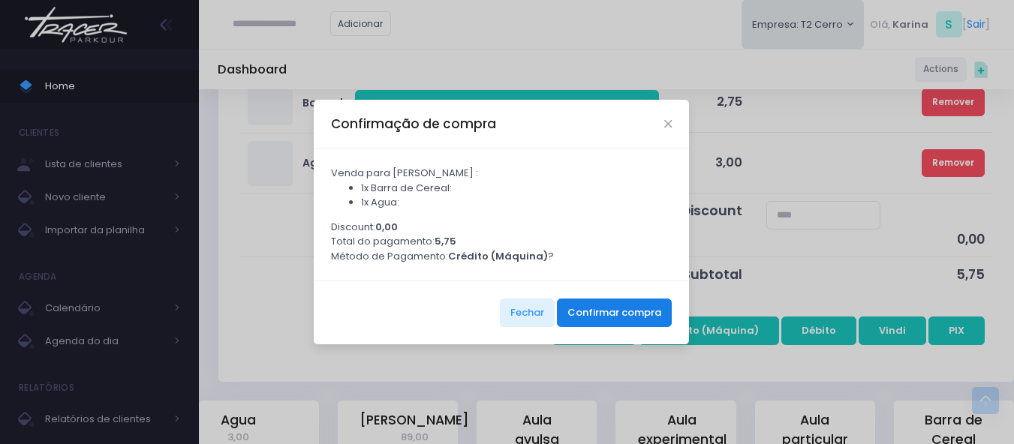
click at [617, 321] on button "Confirmar compra" at bounding box center [614, 313] width 115 height 29
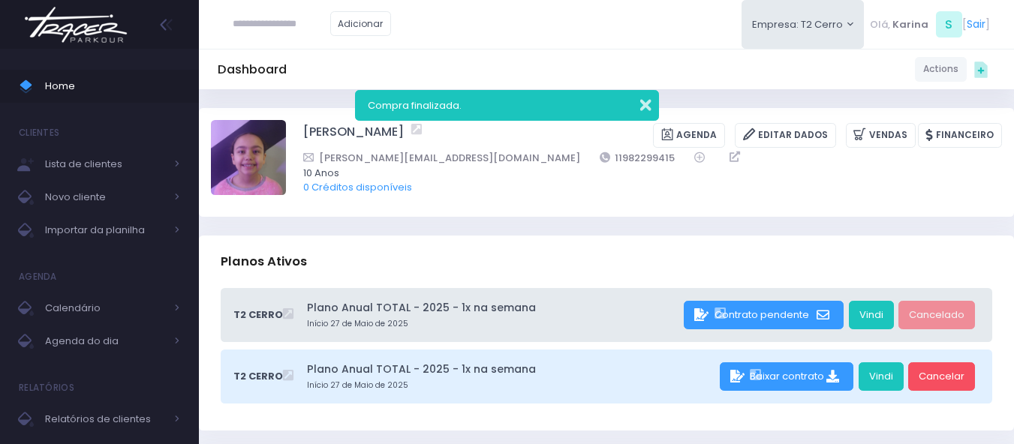
click at [643, 104] on button "button" at bounding box center [636, 103] width 30 height 17
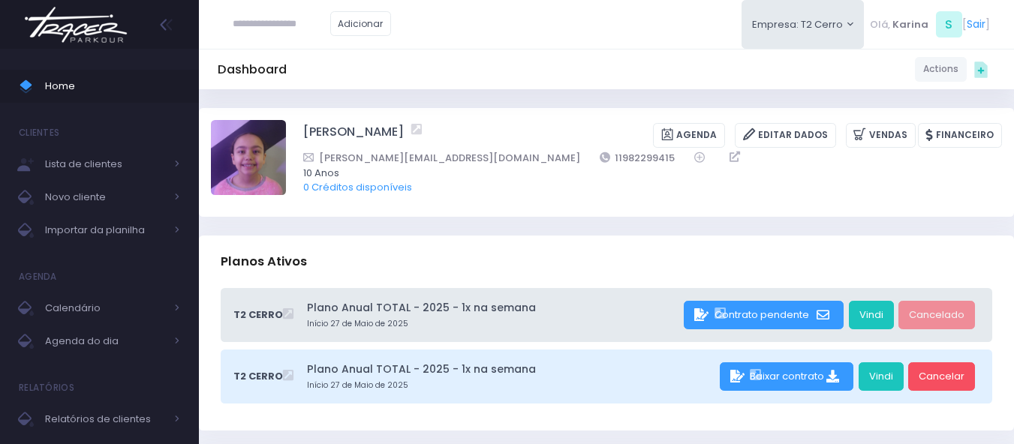
click at [84, 26] on img at bounding box center [76, 24] width 114 height 53
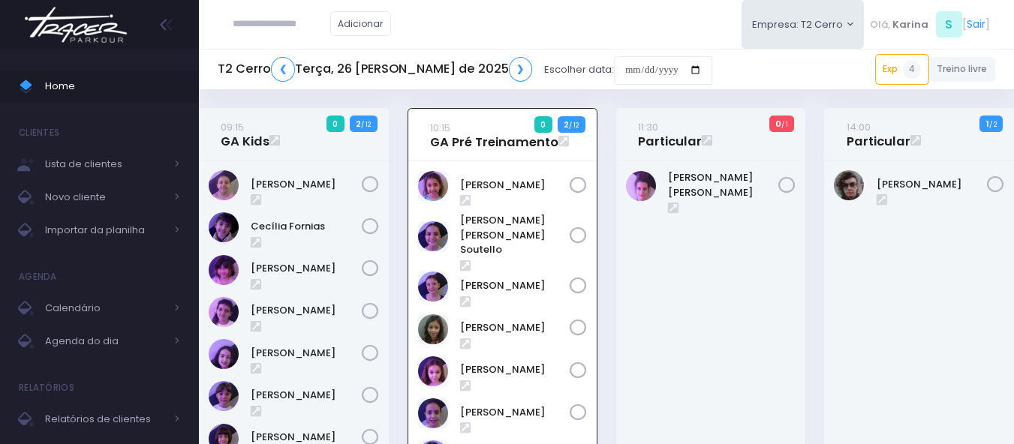
scroll to position [108, 0]
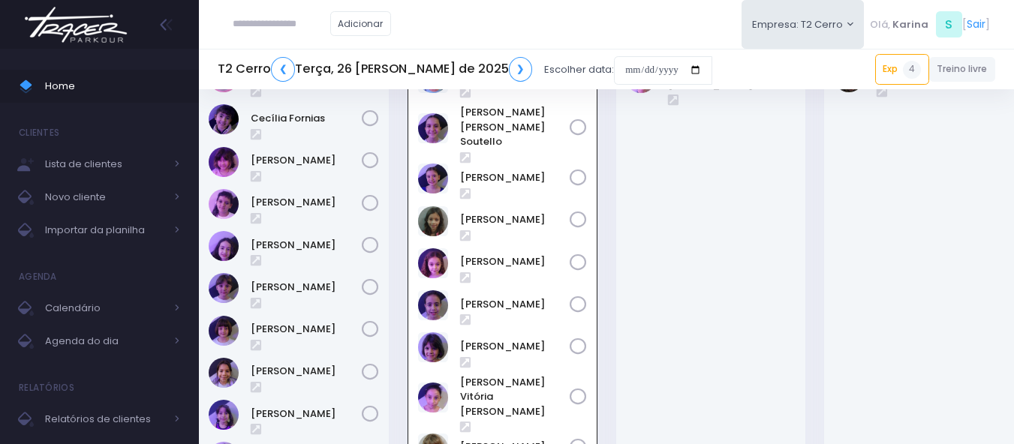
click at [106, 31] on img at bounding box center [76, 24] width 114 height 53
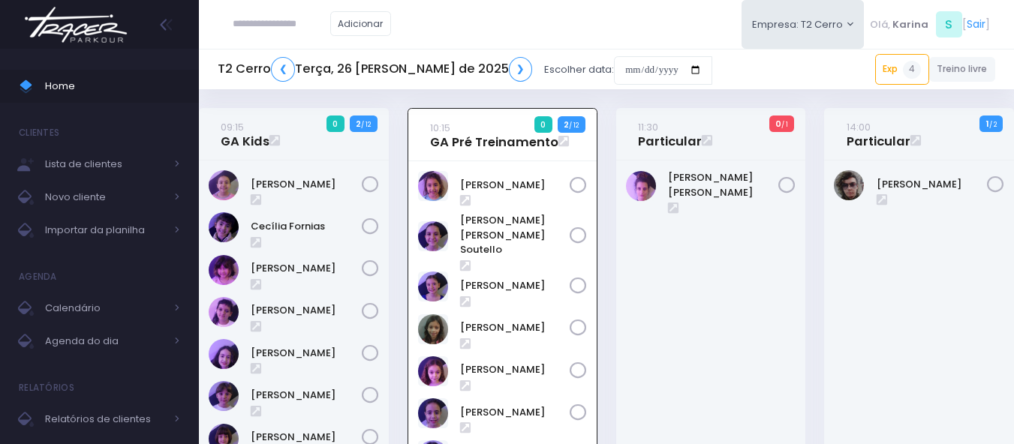
click at [292, 25] on input "text" at bounding box center [282, 24] width 98 height 29
click at [694, 321] on div "[PERSON_NAME] [PERSON_NAME]" at bounding box center [711, 399] width 190 height 476
click at [695, 320] on div "[PERSON_NAME] [PERSON_NAME]" at bounding box center [711, 399] width 190 height 476
click at [265, 17] on input "text" at bounding box center [282, 24] width 98 height 29
paste input "**********"
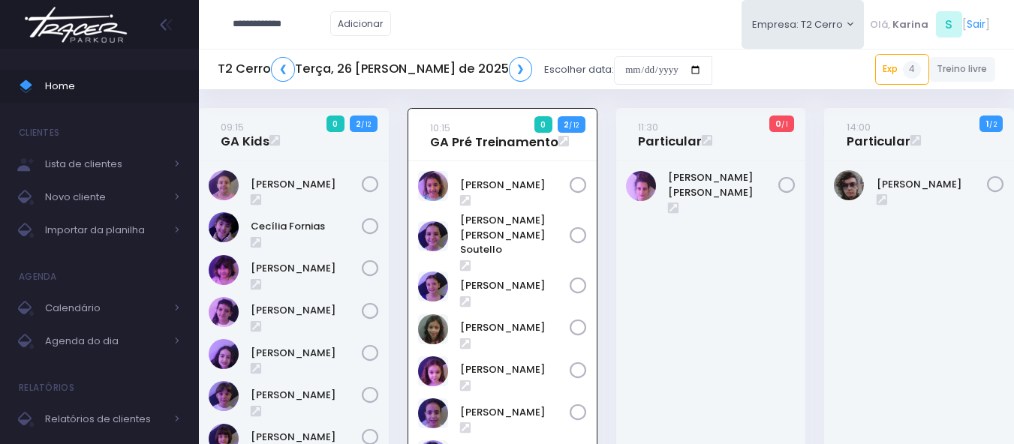
click at [276, 25] on input "**********" at bounding box center [282, 24] width 98 height 29
click at [239, 20] on input "**********" at bounding box center [282, 24] width 98 height 29
click at [269, 22] on input "**********" at bounding box center [282, 24] width 98 height 29
click at [486, 18] on div "**********" at bounding box center [606, 24] width 815 height 49
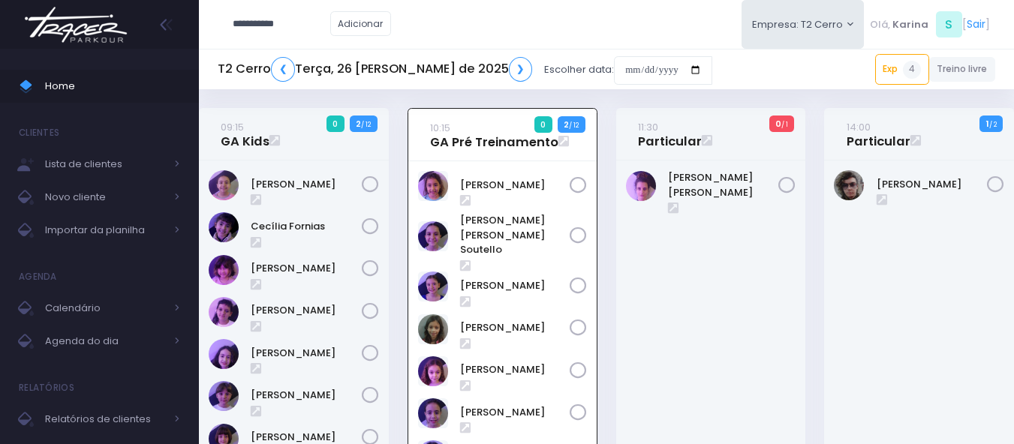
click at [285, 24] on input "**********" at bounding box center [282, 24] width 98 height 29
paste input "********"
type input "**********"
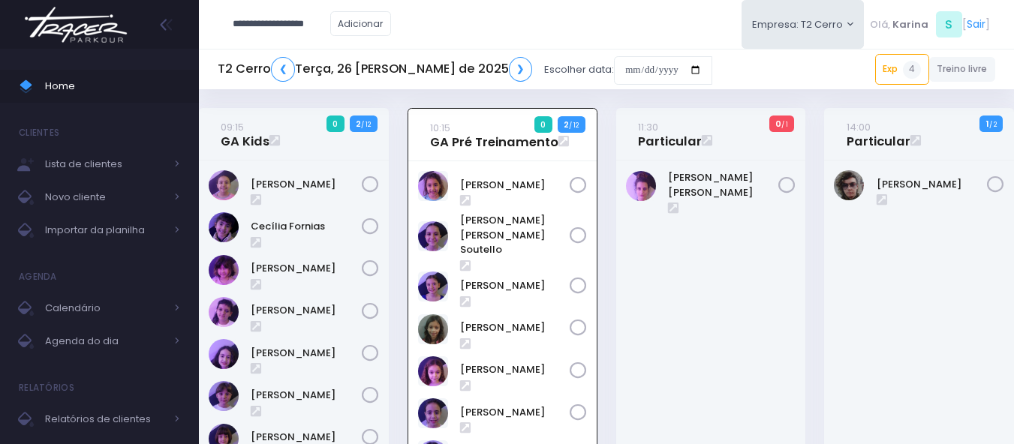
type input "**********"
click at [289, 68] on link "Gabriela Nakabayashi Ferreira" at bounding box center [304, 58] width 85 height 29
type input "**********"
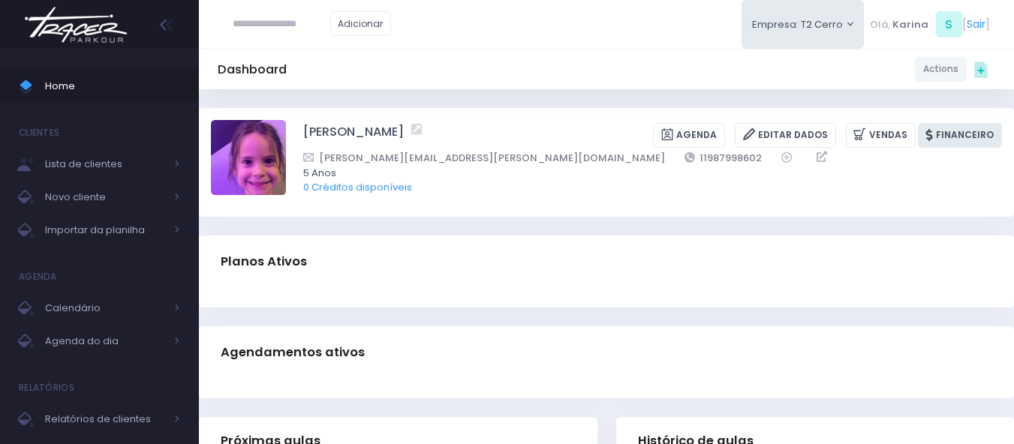
click at [945, 133] on link "Financeiro" at bounding box center [960, 135] width 84 height 25
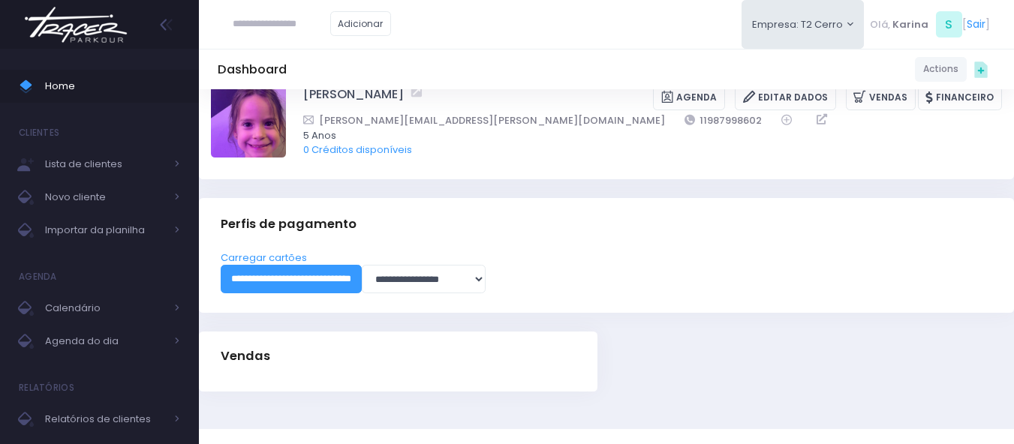
scroll to position [71, 0]
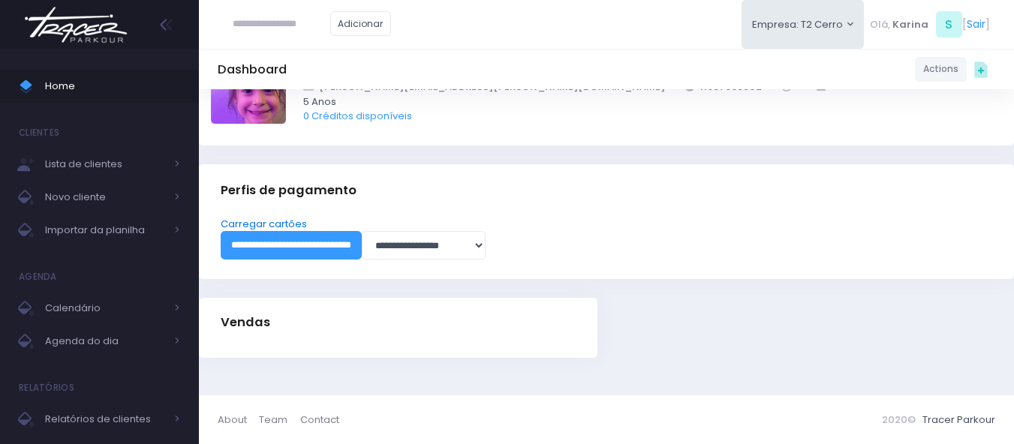
click at [294, 222] on link "Carregar cartões" at bounding box center [264, 224] width 86 height 14
click at [293, 254] on input "**********" at bounding box center [291, 245] width 141 height 29
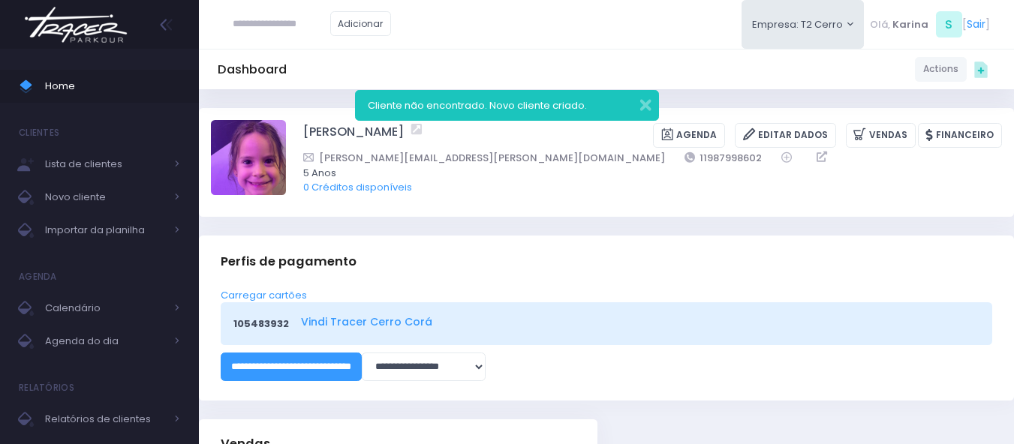
click at [389, 320] on link "Vindi Tracer Cerro Corá" at bounding box center [638, 322] width 674 height 16
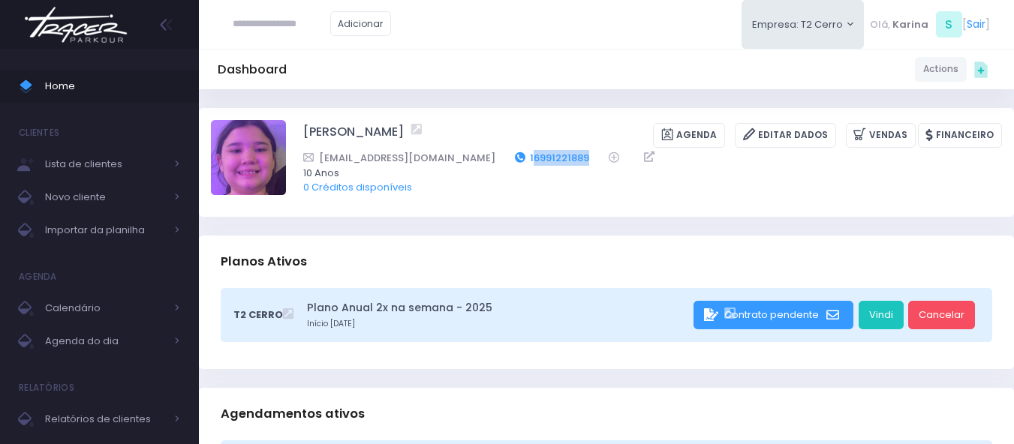
drag, startPoint x: 533, startPoint y: 158, endPoint x: 464, endPoint y: 161, distance: 69.1
click at [464, 161] on div "denisebn@gmail.com 16991221889" at bounding box center [642, 158] width 679 height 16
click at [560, 77] on div "Dashboard Actions Choose Label: Customer Partner Suplier Member Staff Add new" at bounding box center [606, 69] width 815 height 29
click at [71, 35] on img at bounding box center [76, 24] width 114 height 53
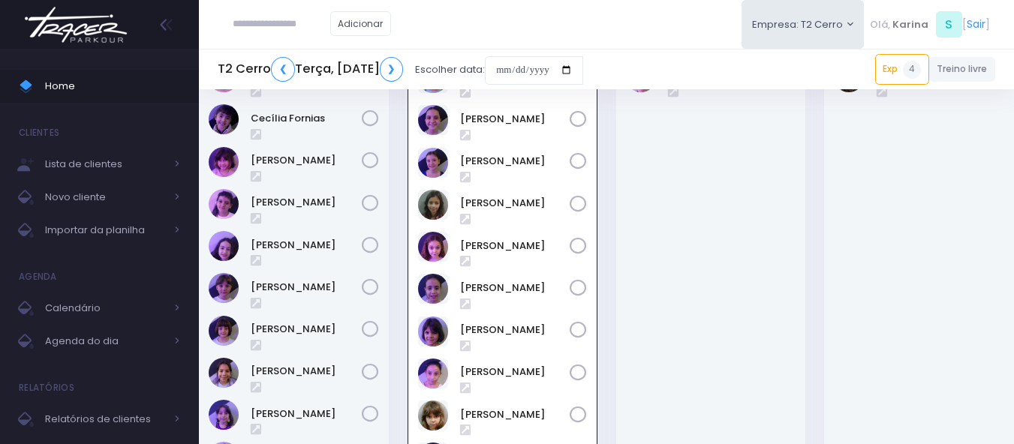
scroll to position [108, 0]
